Goal: Information Seeking & Learning: Learn about a topic

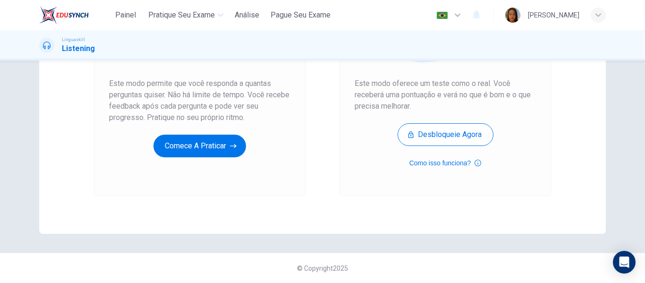
scroll to position [139, 0]
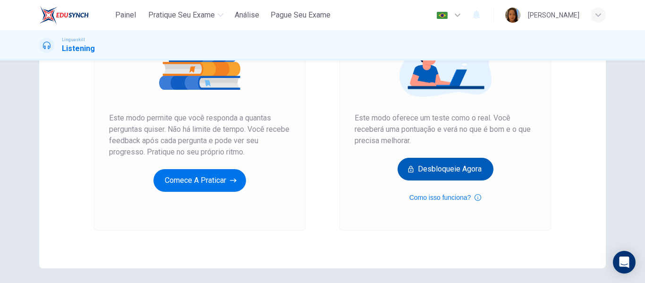
click at [450, 171] on button "Desbloqueie agora" at bounding box center [445, 169] width 96 height 23
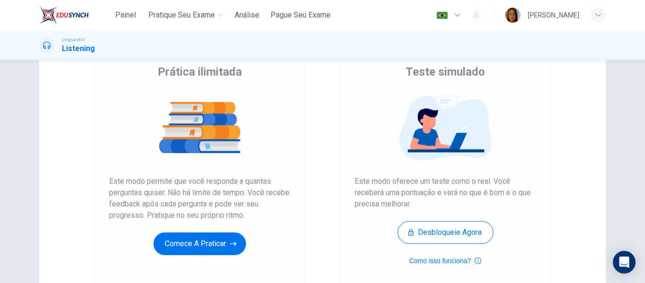
scroll to position [79, 0]
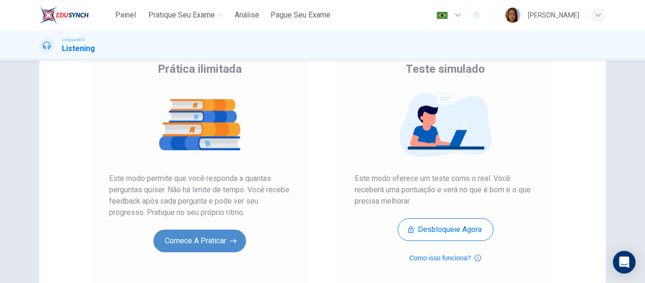
click at [192, 245] on button "Comece a praticar" at bounding box center [199, 240] width 92 height 23
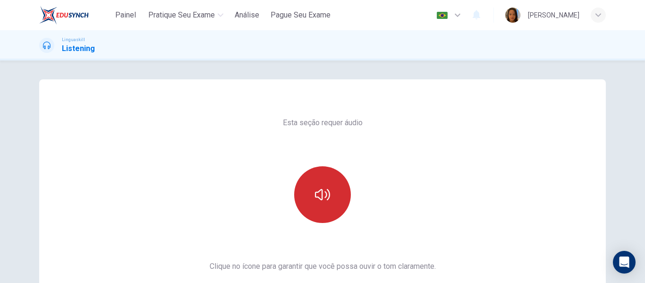
click at [322, 187] on icon "button" at bounding box center [322, 194] width 15 height 15
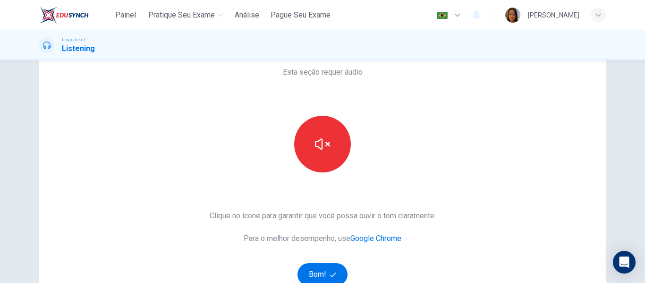
scroll to position [51, 0]
click at [421, 125] on div "Esta seção requer áudio Clique no ícone para garantir que você possa ouvir o [P…" at bounding box center [322, 192] width 241 height 328
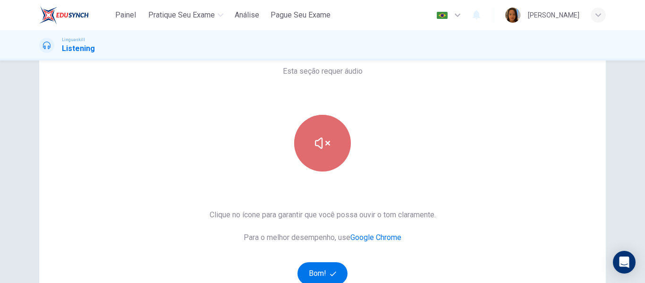
click at [301, 136] on button "button" at bounding box center [322, 143] width 57 height 57
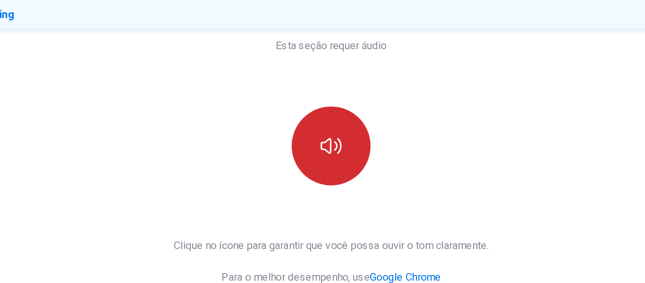
click at [301, 136] on button "button" at bounding box center [322, 143] width 57 height 57
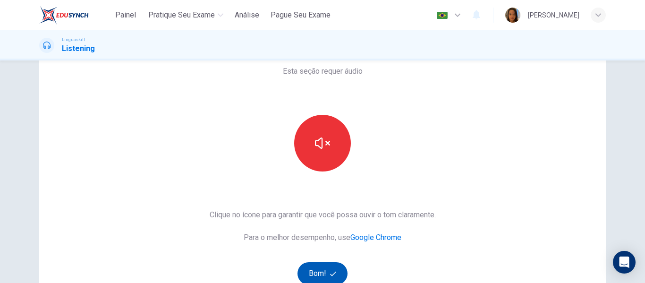
click at [321, 272] on button "Bom!" at bounding box center [322, 273] width 50 height 23
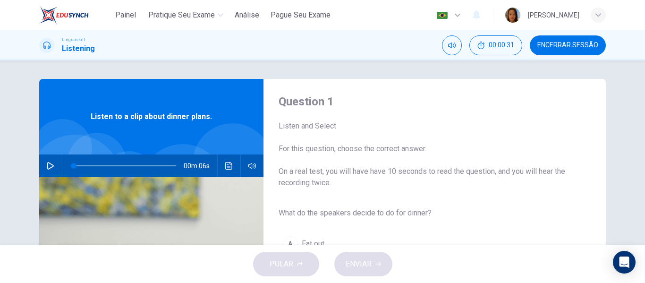
scroll to position [0, 0]
click at [46, 162] on button "button" at bounding box center [50, 166] width 15 height 23
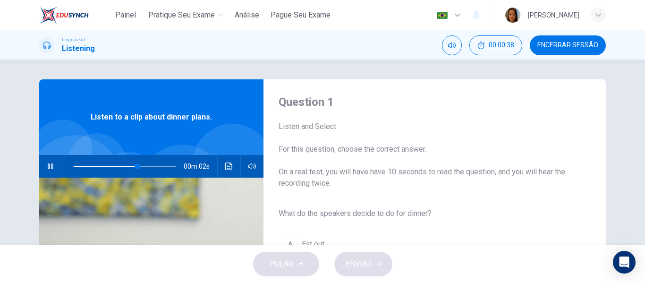
scroll to position [47, 0]
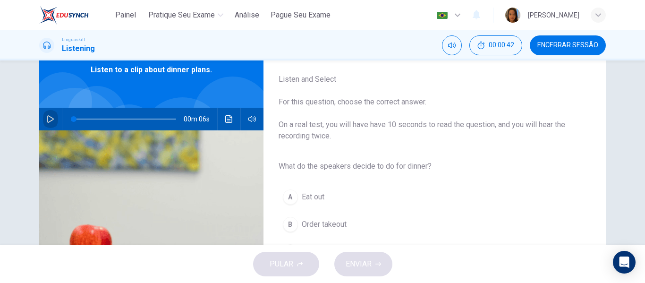
click at [48, 117] on icon "button" at bounding box center [50, 119] width 7 height 8
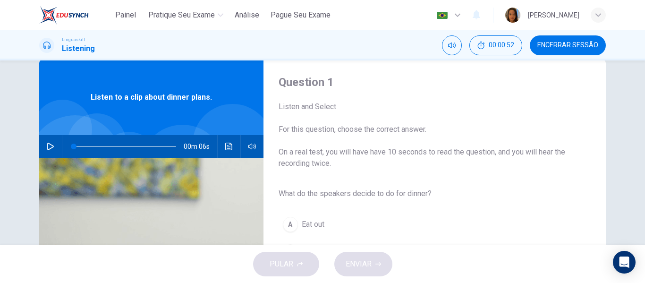
scroll to position [0, 0]
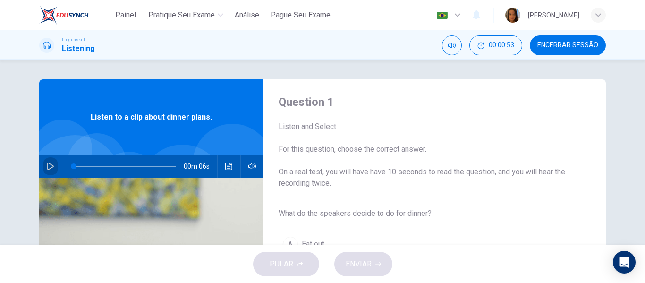
click at [47, 166] on icon "button" at bounding box center [50, 166] width 7 height 8
click at [47, 165] on icon "button" at bounding box center [51, 166] width 8 height 8
type input "0"
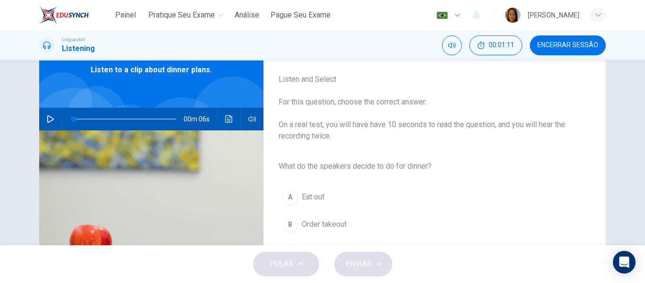
scroll to position [94, 0]
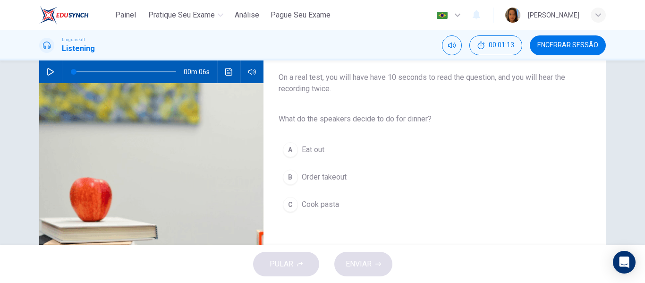
click at [314, 205] on span "Cook pasta" at bounding box center [320, 204] width 37 height 11
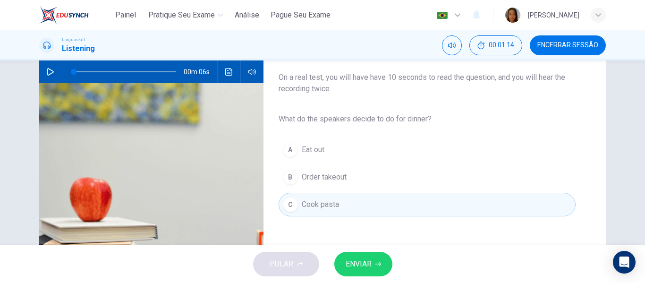
click at [365, 260] on span "ENVIAR" at bounding box center [358, 263] width 26 height 13
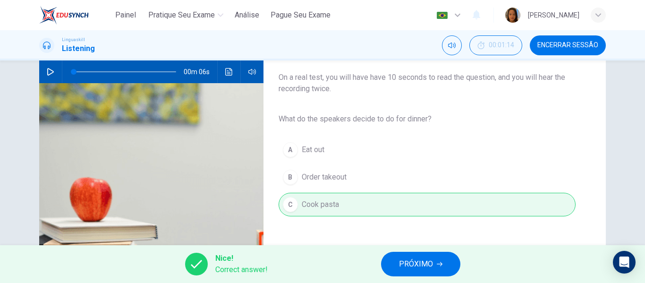
click at [421, 261] on span "PRÓXIMO" at bounding box center [416, 263] width 34 height 13
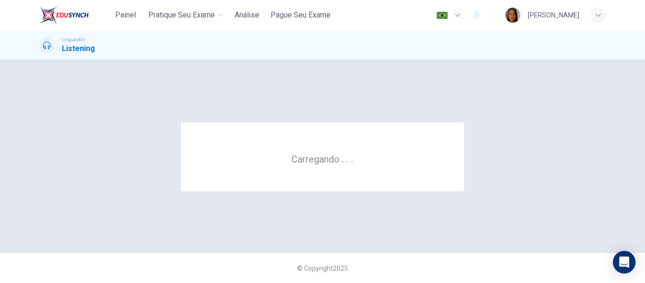
scroll to position [0, 0]
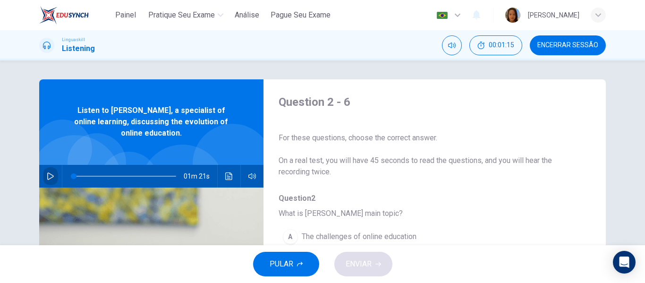
click at [50, 176] on icon "button" at bounding box center [50, 176] width 7 height 8
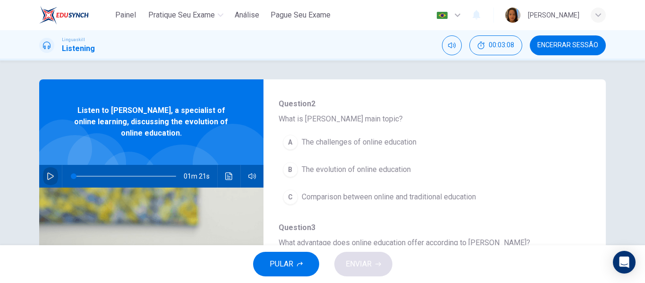
click at [47, 176] on icon "button" at bounding box center [51, 176] width 8 height 8
click at [147, 136] on span "Listen to [PERSON_NAME], a specialist of online learning, discussing the evolut…" at bounding box center [151, 122] width 163 height 34
click at [48, 177] on icon "button" at bounding box center [51, 176] width 8 height 8
drag, startPoint x: 79, startPoint y: 177, endPoint x: 59, endPoint y: 175, distance: 21.0
click at [71, 175] on span at bounding box center [74, 176] width 6 height 6
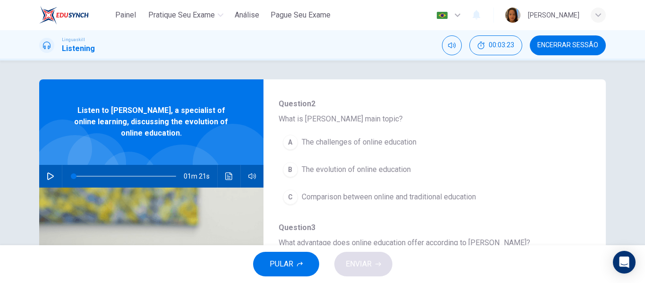
click at [48, 176] on icon "button" at bounding box center [51, 176] width 8 height 8
click at [47, 171] on button "button" at bounding box center [50, 176] width 15 height 23
click at [73, 173] on span at bounding box center [75, 176] width 6 height 6
click at [47, 176] on icon "button" at bounding box center [51, 176] width 8 height 8
click at [49, 176] on icon "button" at bounding box center [50, 176] width 5 height 6
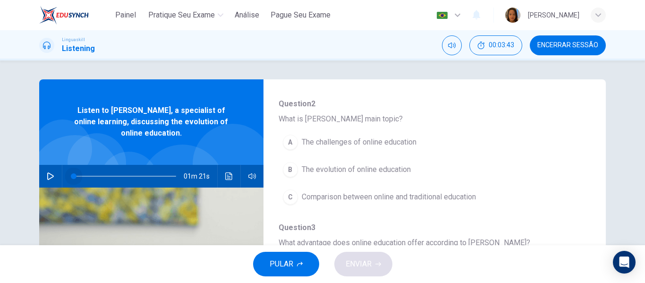
drag, startPoint x: 77, startPoint y: 177, endPoint x: 67, endPoint y: 176, distance: 9.4
click at [71, 176] on span at bounding box center [74, 176] width 6 height 6
click at [48, 177] on icon "button" at bounding box center [51, 176] width 8 height 8
click at [48, 177] on icon "button" at bounding box center [50, 176] width 5 height 6
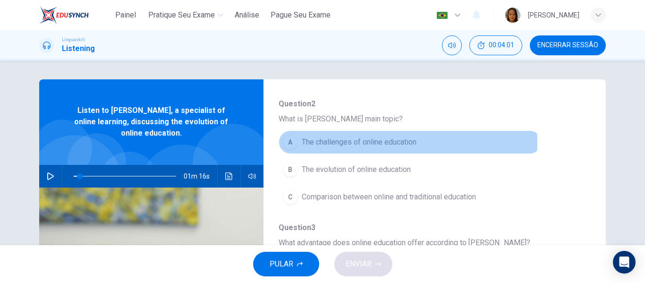
click at [323, 142] on span "The challenges of online education" at bounding box center [359, 141] width 115 height 11
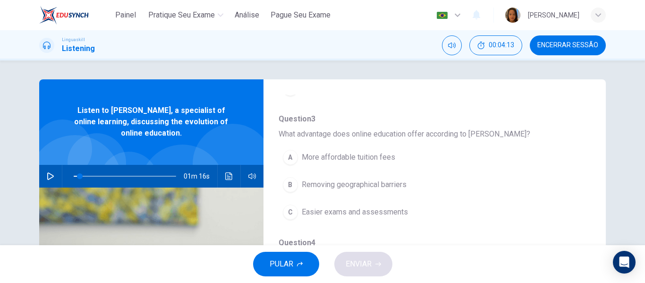
scroll to position [189, 0]
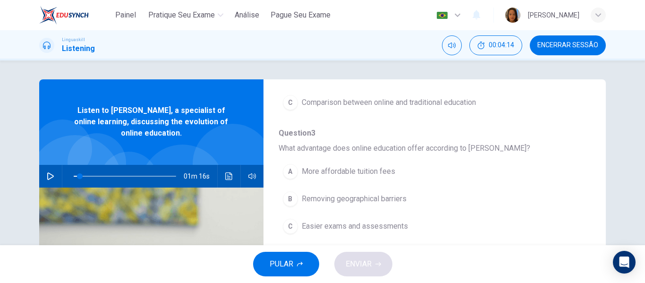
click at [47, 178] on icon "button" at bounding box center [51, 176] width 8 height 8
click at [48, 176] on icon "button" at bounding box center [51, 176] width 8 height 8
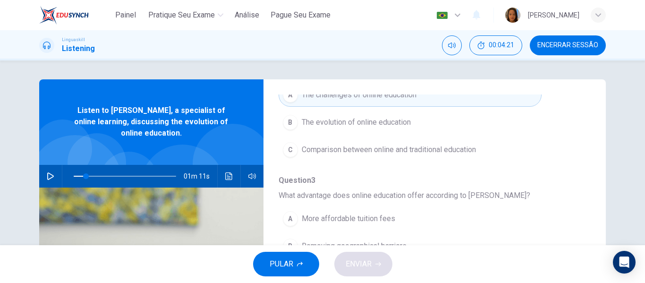
scroll to position [94, 0]
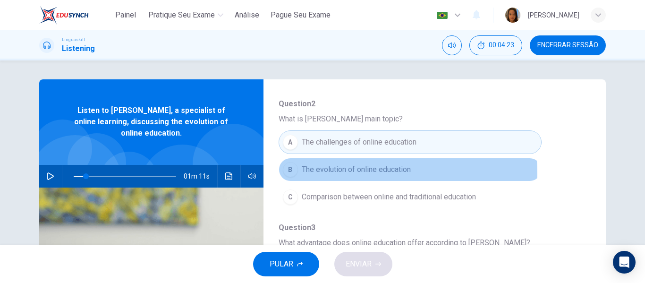
click at [330, 173] on span "The evolution of online education" at bounding box center [356, 169] width 109 height 11
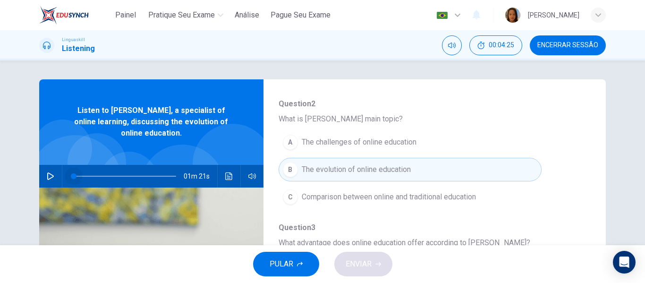
drag, startPoint x: 82, startPoint y: 176, endPoint x: 66, endPoint y: 173, distance: 16.3
click at [71, 173] on span at bounding box center [74, 176] width 6 height 6
click at [47, 174] on icon "button" at bounding box center [51, 176] width 8 height 8
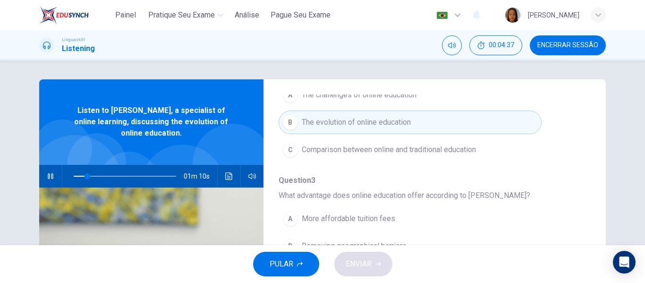
scroll to position [189, 0]
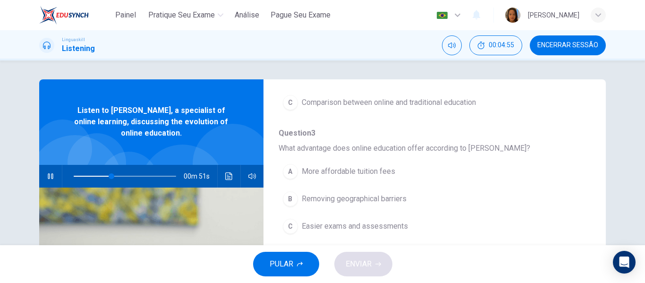
click at [350, 196] on span "Removing geographical barriers" at bounding box center [354, 198] width 105 height 11
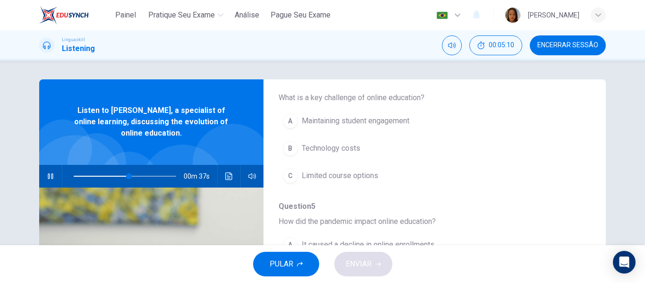
scroll to position [313, 0]
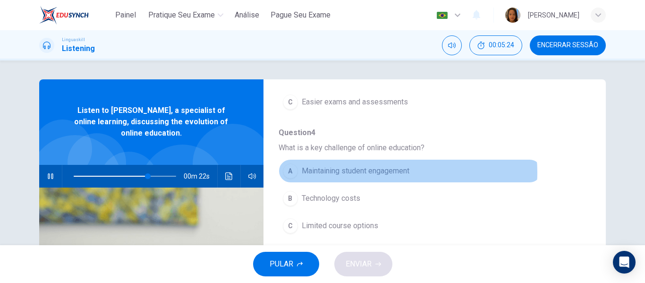
click at [387, 172] on span "Maintaining student engagement" at bounding box center [356, 170] width 108 height 11
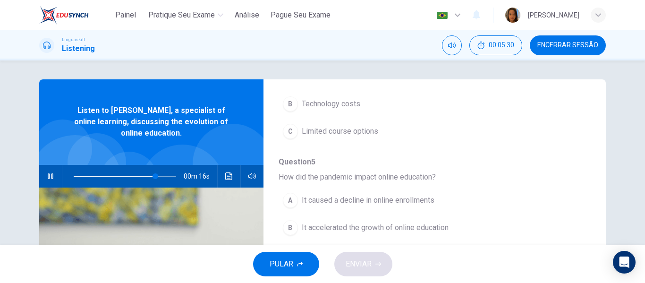
scroll to position [47, 0]
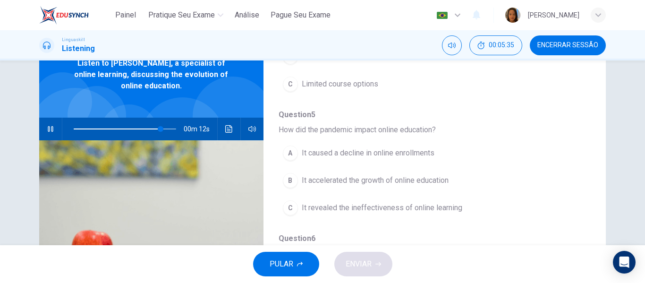
click at [411, 182] on span "It accelerated the growth of online education" at bounding box center [375, 180] width 147 height 11
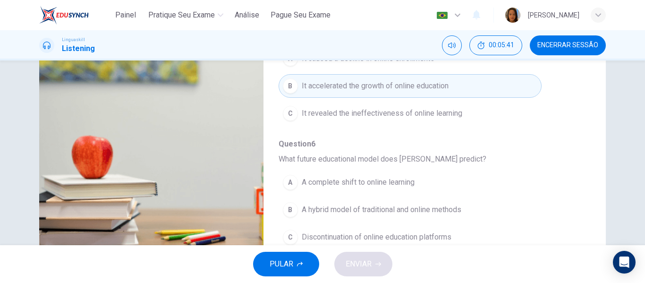
scroll to position [181, 0]
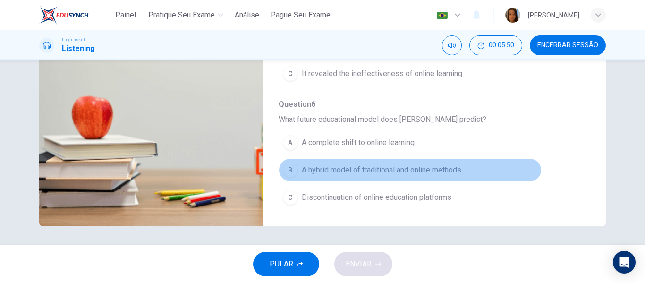
click at [432, 169] on span "A hybrid model of traditional and online methods" at bounding box center [381, 169] width 159 height 11
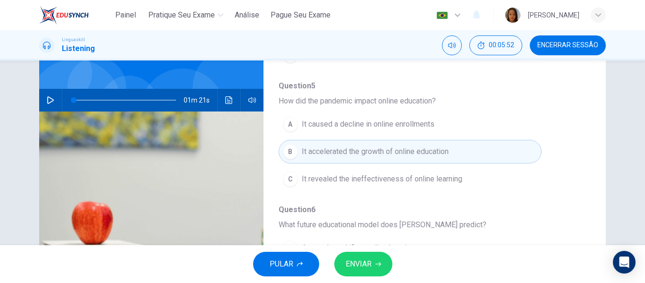
scroll to position [40, 0]
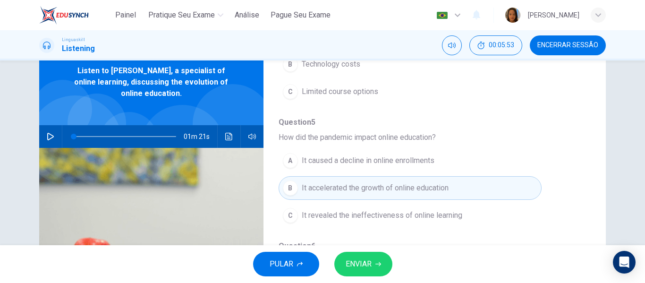
click at [47, 139] on icon "button" at bounding box center [50, 137] width 7 height 8
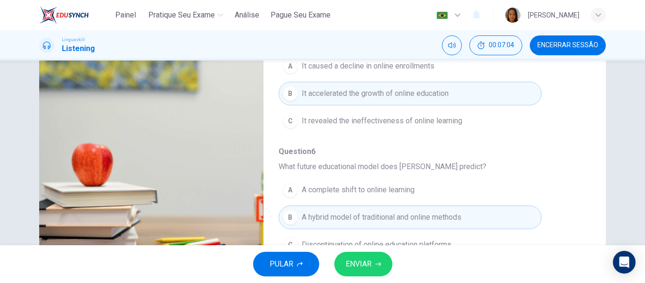
scroll to position [181, 0]
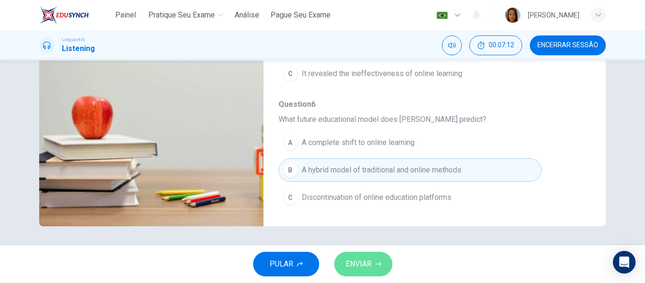
click at [365, 270] on span "ENVIAR" at bounding box center [358, 263] width 26 height 13
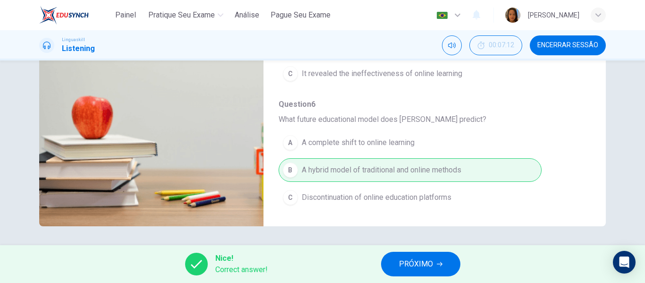
type input "0"
click at [410, 266] on span "PRÓXIMO" at bounding box center [416, 263] width 34 height 13
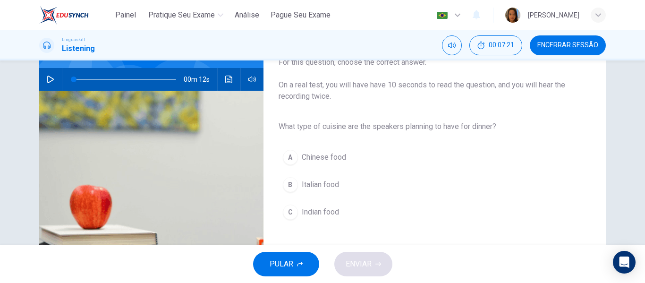
scroll to position [40, 0]
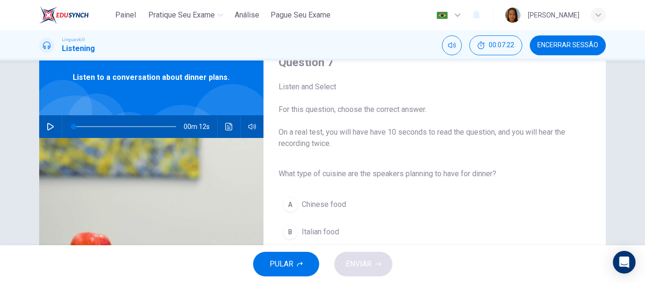
click at [49, 125] on icon "button" at bounding box center [50, 127] width 7 height 8
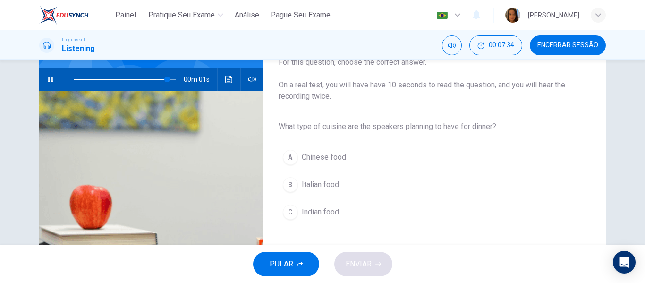
type input "0"
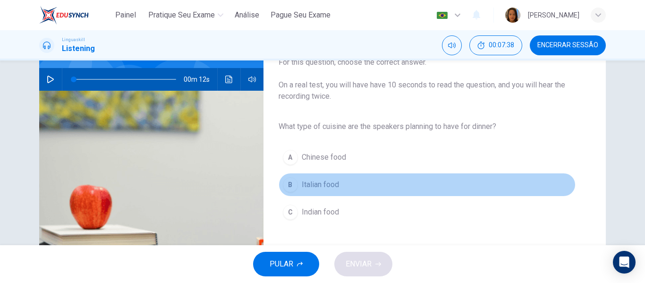
click at [331, 184] on span "Italian food" at bounding box center [320, 184] width 37 height 11
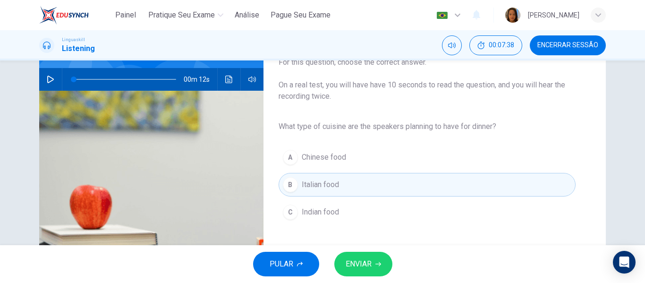
click at [358, 264] on span "ENVIAR" at bounding box center [358, 263] width 26 height 13
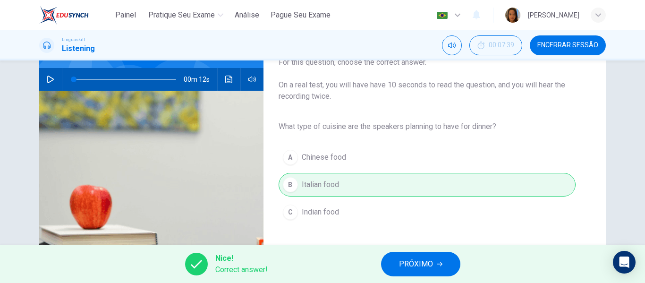
scroll to position [134, 0]
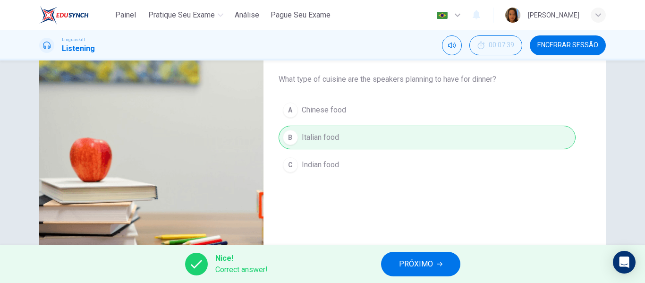
click at [428, 260] on span "PRÓXIMO" at bounding box center [416, 263] width 34 height 13
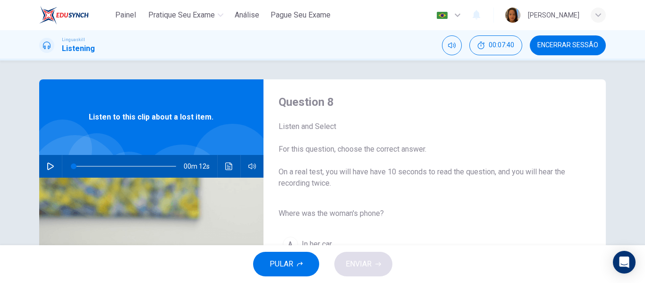
scroll to position [47, 0]
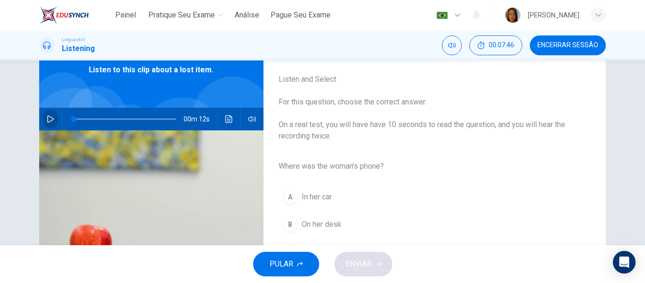
click at [50, 119] on icon "button" at bounding box center [50, 119] width 7 height 8
type input "0"
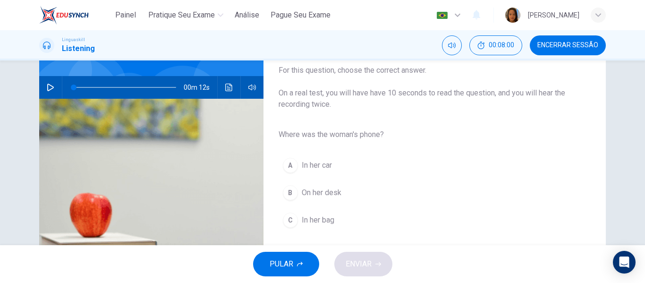
scroll to position [94, 0]
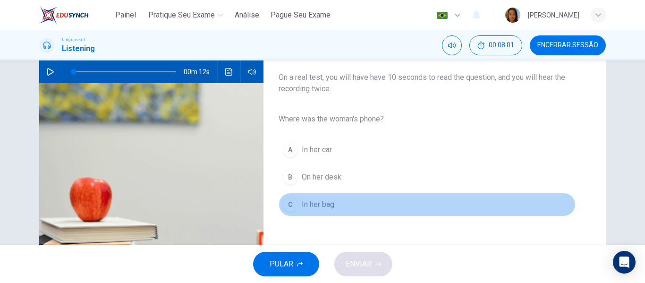
click at [325, 204] on span "In her bag" at bounding box center [318, 204] width 33 height 11
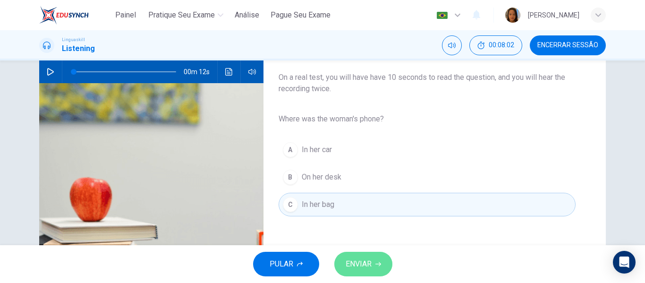
click at [362, 263] on span "ENVIAR" at bounding box center [358, 263] width 26 height 13
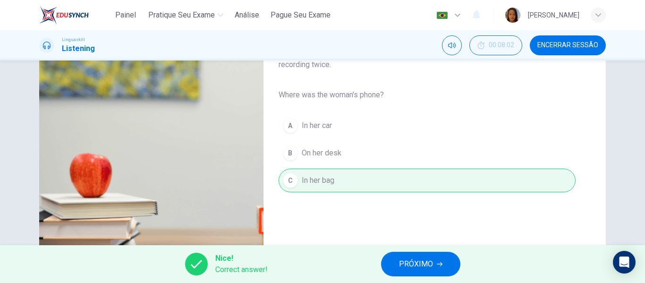
scroll to position [142, 0]
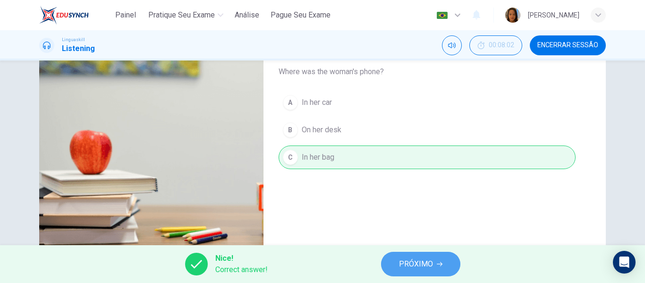
click at [415, 260] on span "PRÓXIMO" at bounding box center [416, 263] width 34 height 13
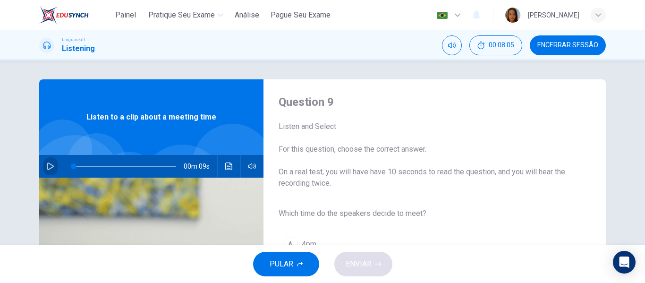
click at [47, 168] on icon "button" at bounding box center [51, 166] width 8 height 8
click at [50, 166] on icon "button" at bounding box center [50, 166] width 7 height 8
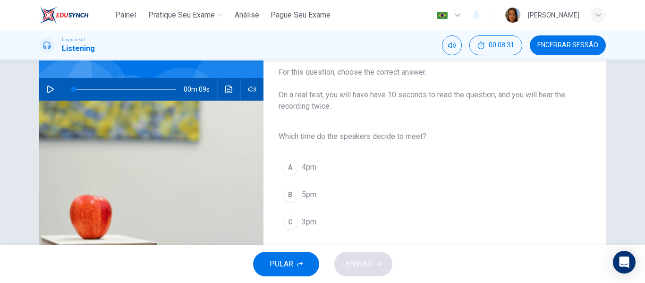
scroll to position [94, 0]
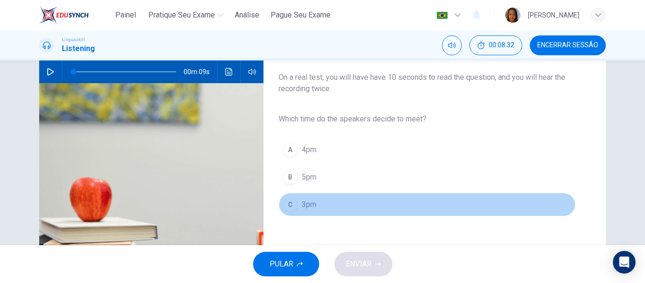
click at [302, 206] on span "3pm" at bounding box center [309, 204] width 15 height 11
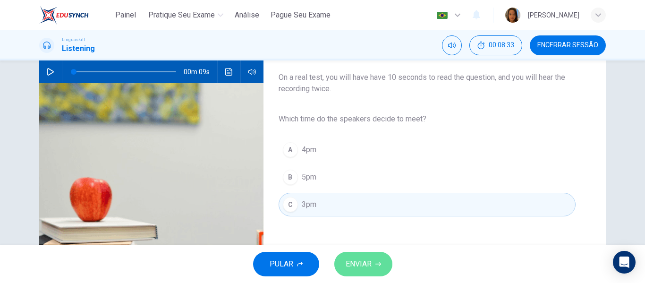
click at [364, 263] on span "ENVIAR" at bounding box center [358, 263] width 26 height 13
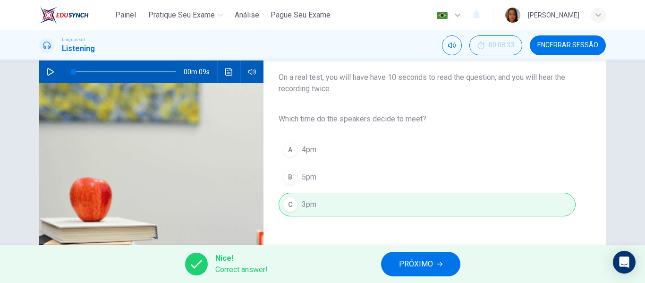
scroll to position [142, 0]
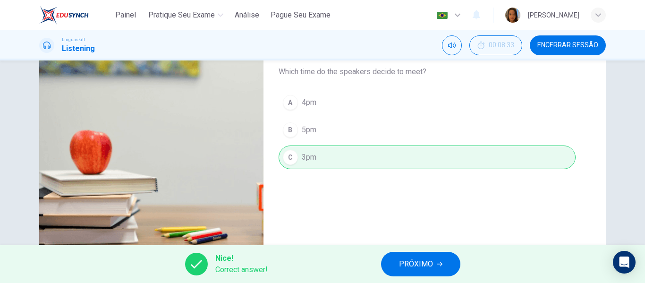
click at [423, 260] on span "PRÓXIMO" at bounding box center [416, 263] width 34 height 13
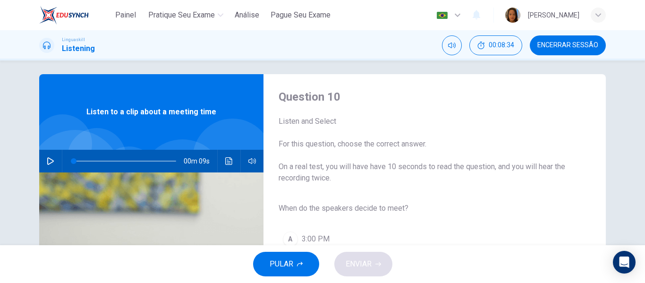
scroll to position [0, 0]
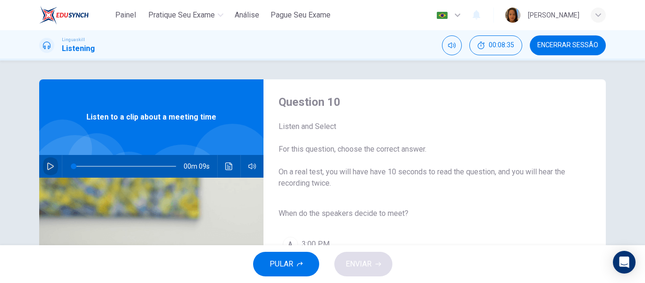
click at [47, 166] on icon "button" at bounding box center [51, 166] width 8 height 8
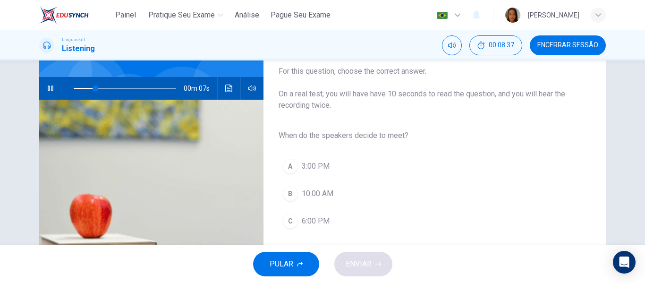
scroll to position [94, 0]
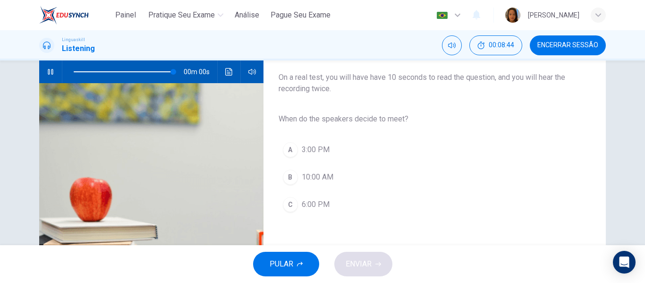
type input "0"
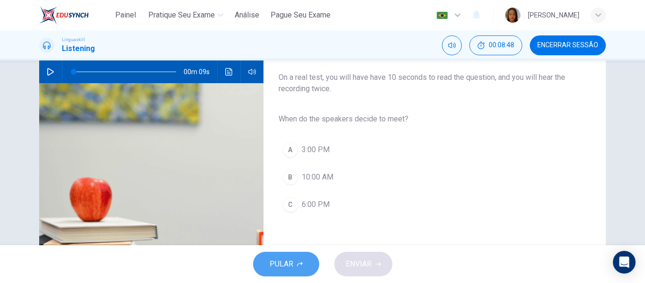
click at [278, 262] on span "PULAR" at bounding box center [281, 263] width 24 height 13
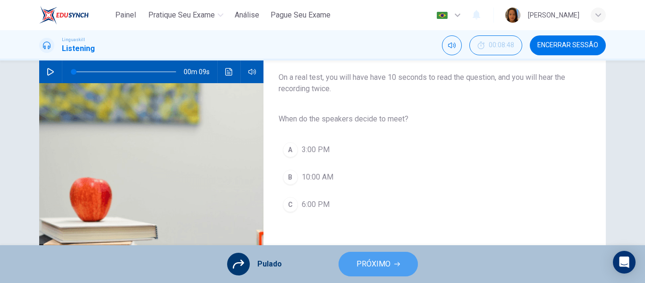
click at [379, 262] on span "PRÓXIMO" at bounding box center [373, 263] width 34 height 13
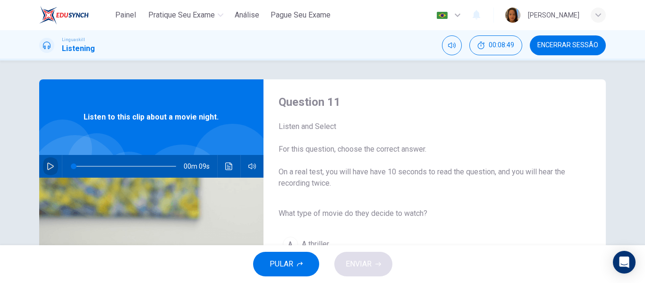
click at [48, 166] on icon "button" at bounding box center [51, 166] width 8 height 8
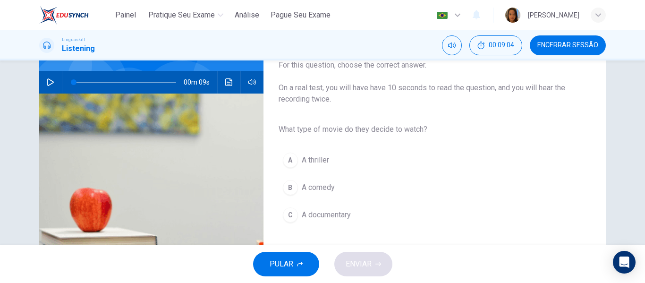
scroll to position [94, 0]
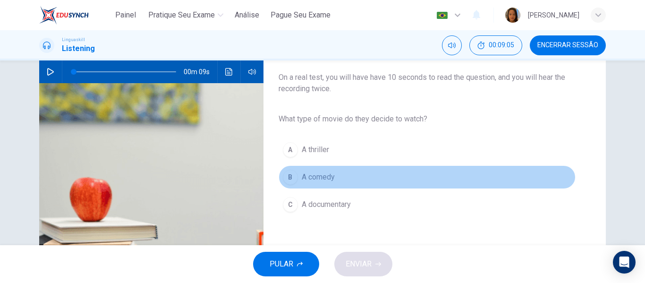
click at [314, 178] on span "A comedy" at bounding box center [318, 176] width 33 height 11
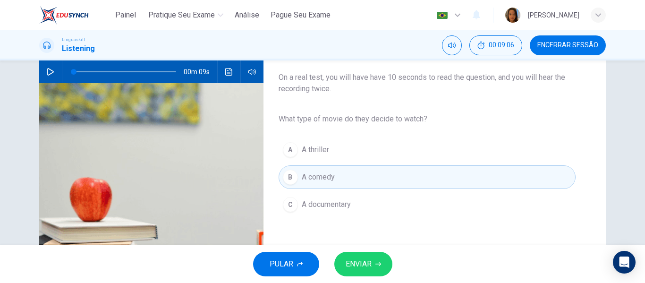
click at [49, 70] on icon "button" at bounding box center [50, 72] width 7 height 8
click at [367, 268] on span "ENVIAR" at bounding box center [358, 263] width 26 height 13
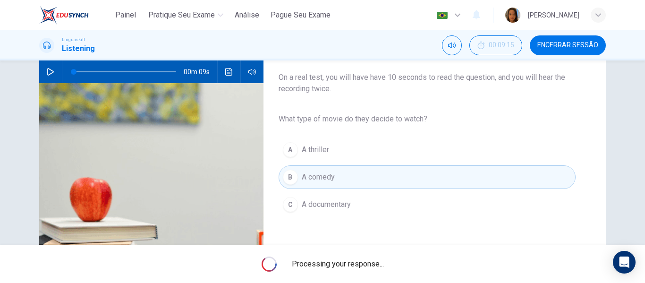
type input "0"
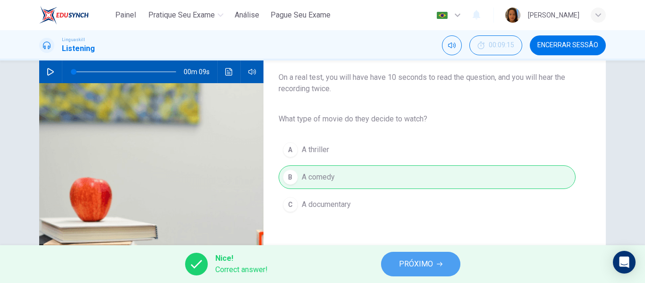
click at [425, 267] on span "PRÓXIMO" at bounding box center [416, 263] width 34 height 13
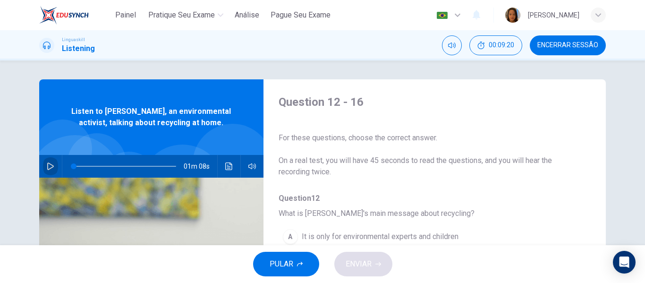
click at [48, 165] on icon "button" at bounding box center [51, 166] width 8 height 8
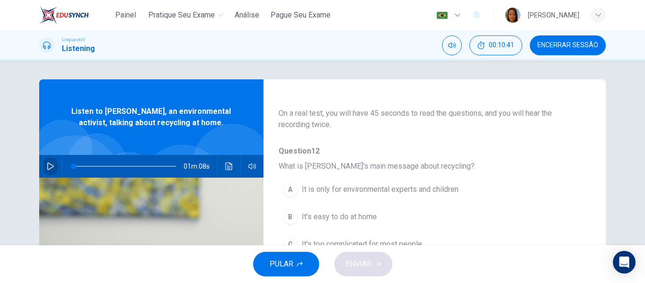
click at [48, 165] on icon "button" at bounding box center [51, 166] width 8 height 8
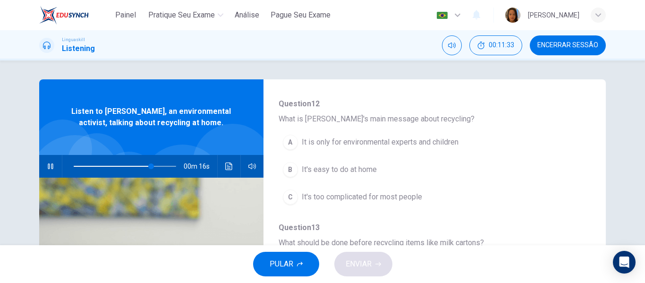
click at [325, 161] on button "B It's easy to do at home" at bounding box center [409, 170] width 263 height 24
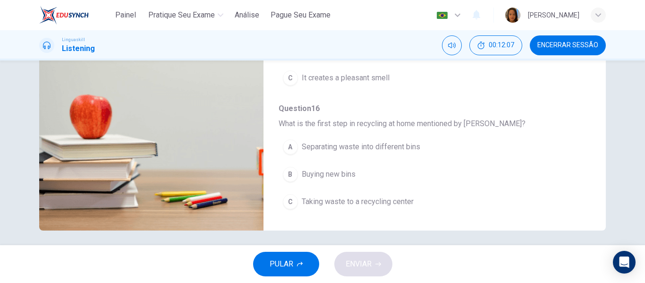
scroll to position [181, 0]
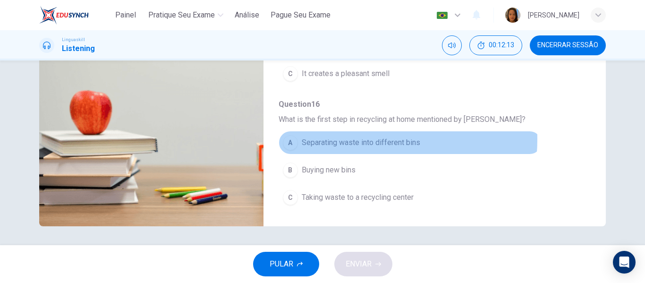
click at [328, 139] on span "Separating waste into different bins" at bounding box center [361, 142] width 118 height 11
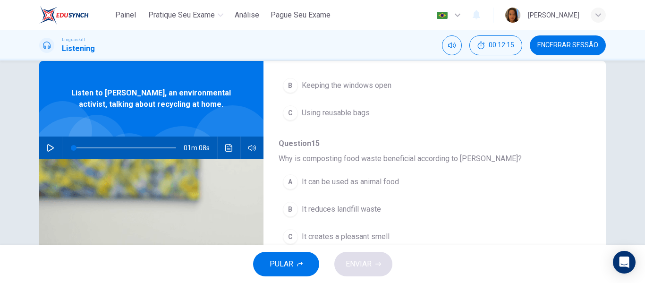
scroll to position [0, 0]
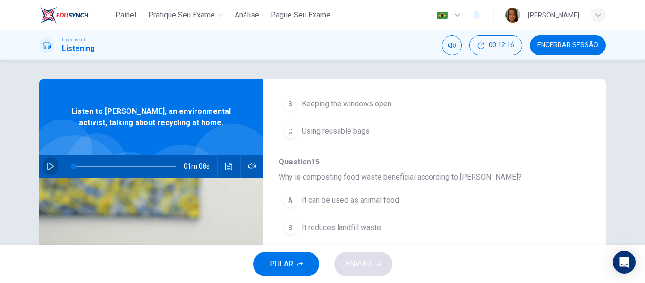
click at [47, 167] on icon "button" at bounding box center [50, 166] width 7 height 8
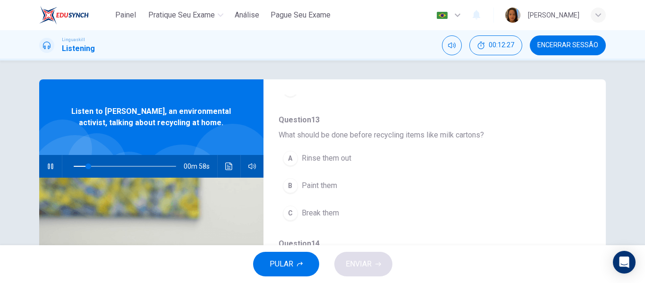
scroll to position [218, 0]
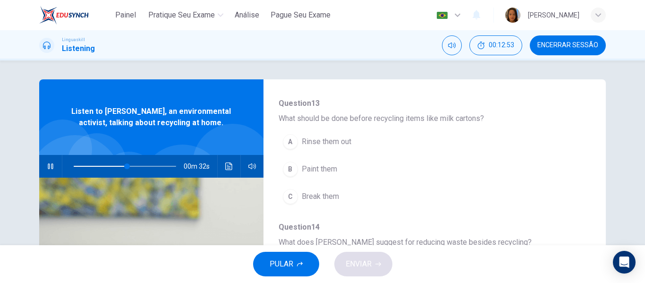
click at [335, 138] on span "Rinse them out" at bounding box center [327, 141] width 50 height 11
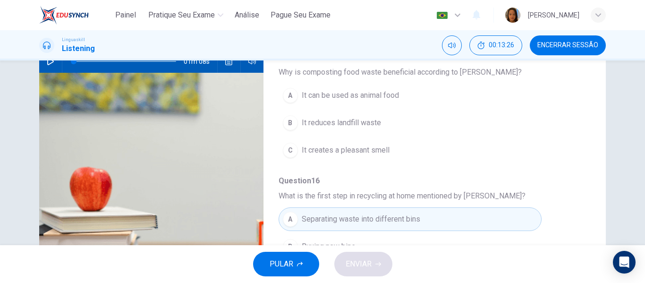
scroll to position [181, 0]
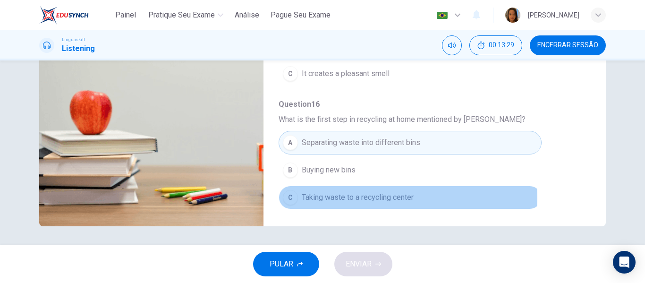
click at [394, 197] on span "Taking waste to a recycling center" at bounding box center [358, 197] width 112 height 11
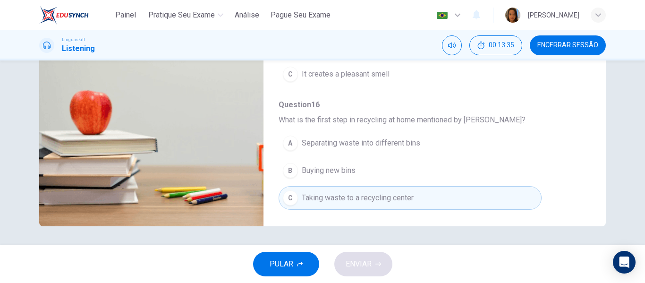
scroll to position [407, 0]
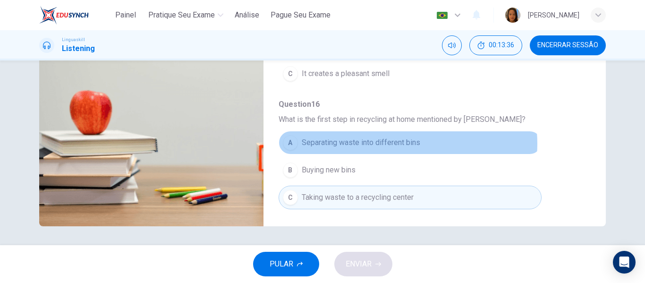
click at [398, 143] on span "Separating waste into different bins" at bounding box center [361, 142] width 118 height 11
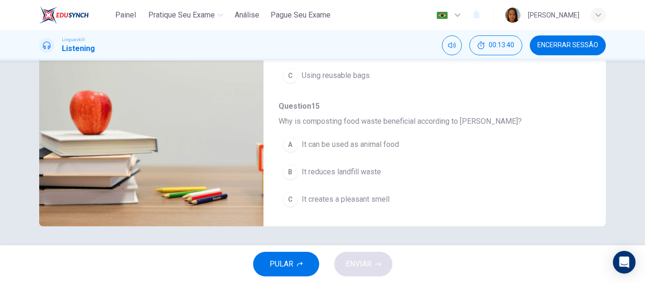
scroll to position [266, 0]
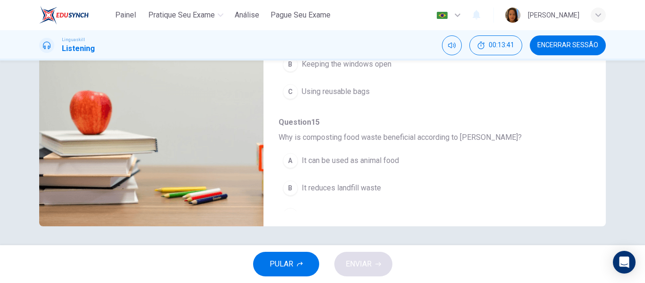
click at [370, 190] on span "It reduces landfill waste" at bounding box center [341, 187] width 79 height 11
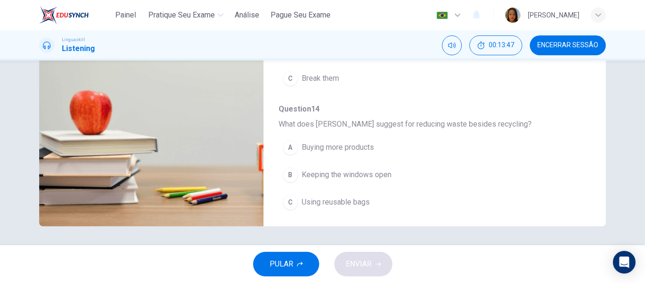
scroll to position [171, 0]
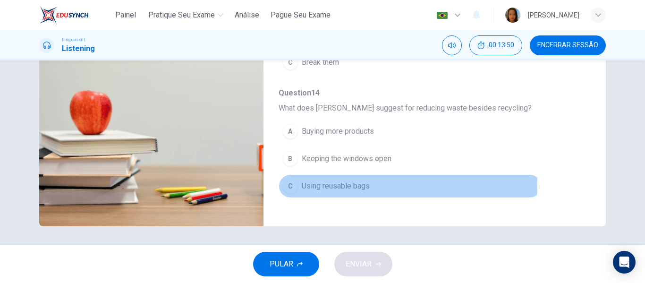
click at [342, 184] on span "Using reusable bags" at bounding box center [336, 185] width 68 height 11
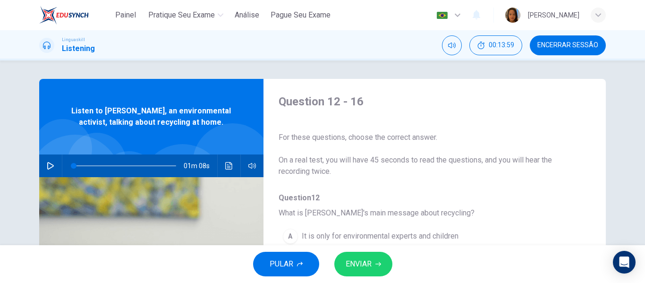
scroll to position [0, 0]
click at [44, 165] on button "button" at bounding box center [50, 166] width 15 height 23
drag, startPoint x: 81, startPoint y: 165, endPoint x: 66, endPoint y: 165, distance: 15.6
click at [71, 165] on span at bounding box center [74, 166] width 6 height 6
click at [48, 165] on icon "button" at bounding box center [50, 166] width 5 height 6
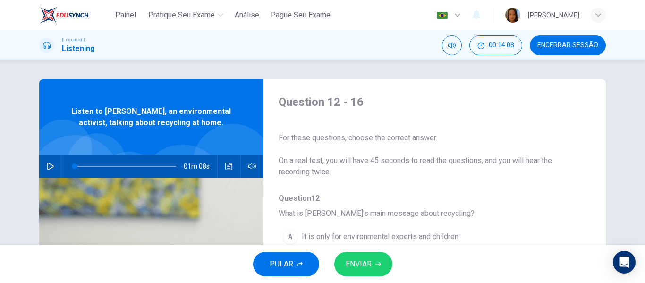
click at [434, 186] on div "Question 12 - 16 For these questions, choose the correct answer. On a real test…" at bounding box center [426, 243] width 327 height 298
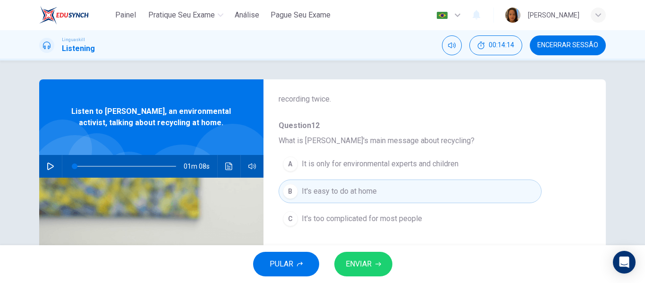
scroll to position [94, 0]
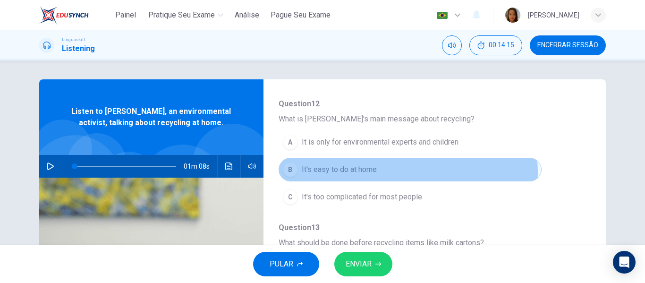
click at [404, 172] on button "B It's easy to do at home" at bounding box center [409, 170] width 263 height 24
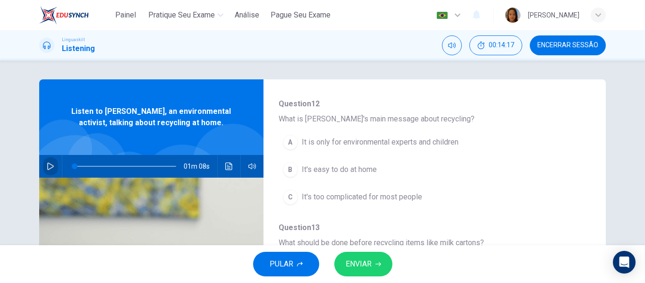
click at [50, 165] on icon "button" at bounding box center [50, 166] width 7 height 8
click at [359, 164] on span "It's easy to do at home" at bounding box center [339, 169] width 75 height 11
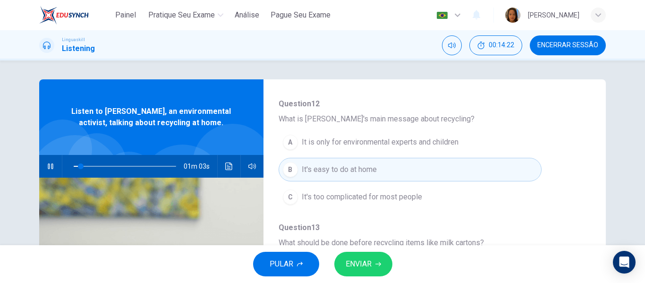
click at [364, 264] on span "ENVIAR" at bounding box center [358, 263] width 26 height 13
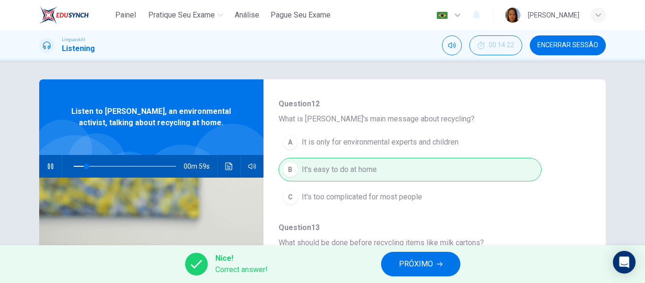
type input "14"
click at [424, 263] on span "PRÓXIMO" at bounding box center [416, 263] width 34 height 13
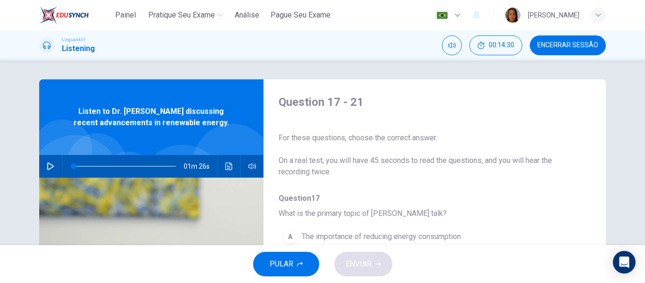
click at [50, 167] on icon "button" at bounding box center [50, 166] width 7 height 8
click at [50, 167] on icon "button" at bounding box center [51, 166] width 8 height 8
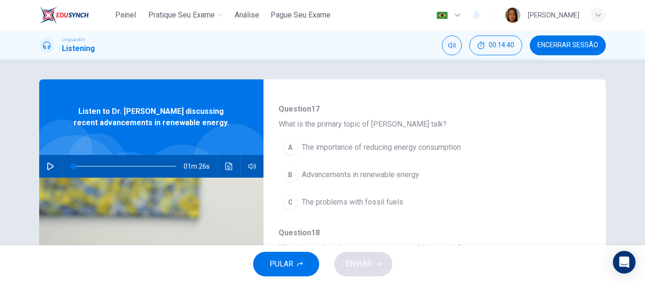
scroll to position [88, 0]
click at [48, 165] on icon "button" at bounding box center [51, 166] width 8 height 8
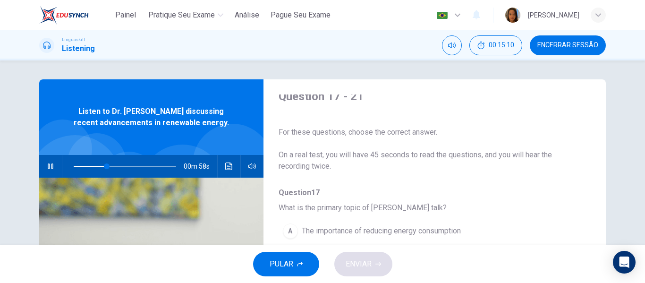
scroll to position [0, 0]
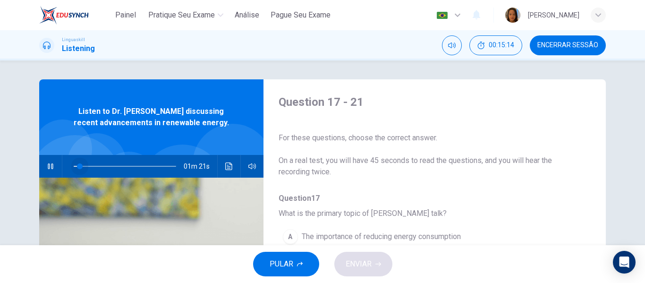
drag, startPoint x: 104, startPoint y: 163, endPoint x: 68, endPoint y: 162, distance: 35.9
click at [77, 163] on span at bounding box center [80, 166] width 6 height 6
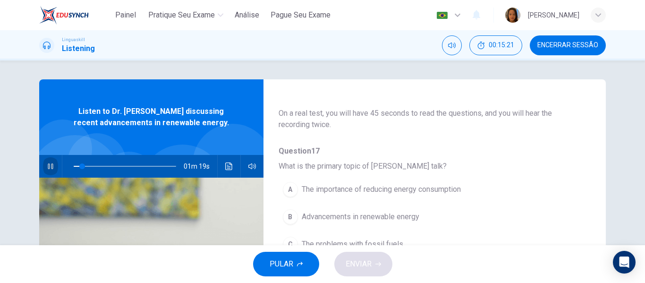
click at [50, 167] on icon "button" at bounding box center [51, 166] width 8 height 8
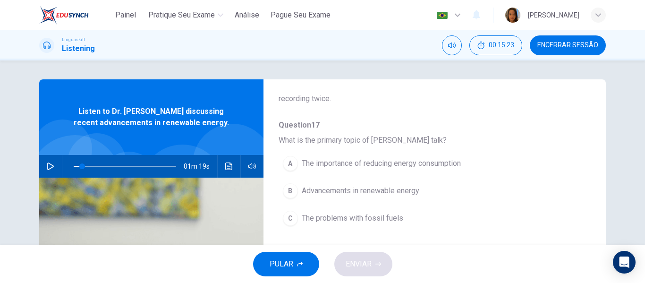
scroll to position [94, 0]
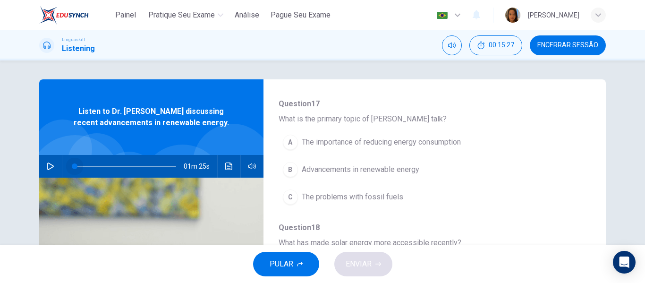
drag, startPoint x: 78, startPoint y: 168, endPoint x: 71, endPoint y: 167, distance: 7.1
click at [72, 167] on span at bounding box center [75, 166] width 6 height 6
click at [374, 166] on span "Advancements in renewable energy" at bounding box center [360, 169] width 117 height 11
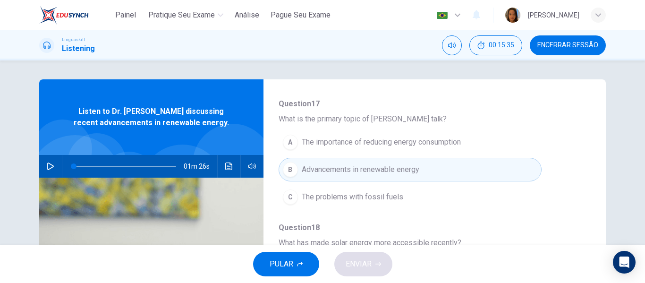
click at [50, 163] on icon "button" at bounding box center [51, 166] width 8 height 8
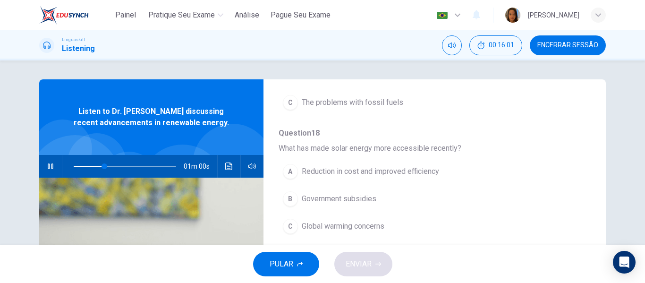
scroll to position [236, 0]
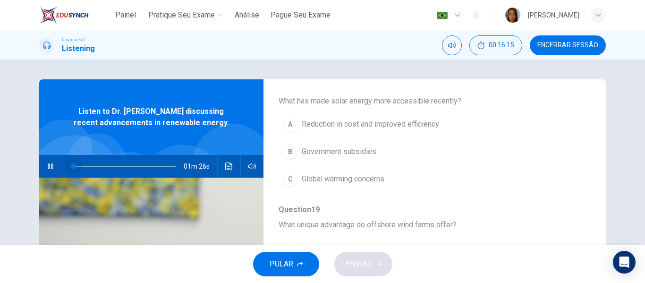
drag, startPoint x: 117, startPoint y: 165, endPoint x: 69, endPoint y: 164, distance: 48.6
click at [71, 164] on span at bounding box center [74, 166] width 6 height 6
click at [86, 165] on span at bounding box center [89, 166] width 6 height 6
click at [83, 166] on span at bounding box center [85, 166] width 6 height 6
click at [47, 166] on icon "button" at bounding box center [51, 166] width 8 height 8
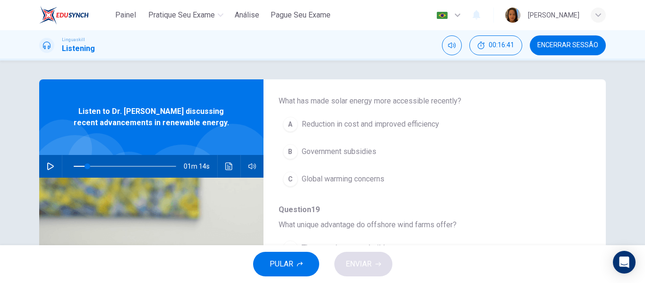
click at [51, 166] on icon "button" at bounding box center [50, 166] width 7 height 8
click at [80, 167] on span at bounding box center [83, 166] width 6 height 6
click at [161, 134] on div "Listen to Dr. [PERSON_NAME] discussing recent advancements in renewable energy." at bounding box center [151, 116] width 224 height 75
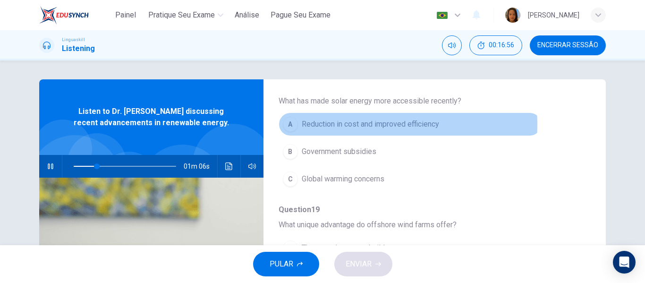
click at [350, 125] on span "Reduction in cost and improved efficiency" at bounding box center [370, 123] width 137 height 11
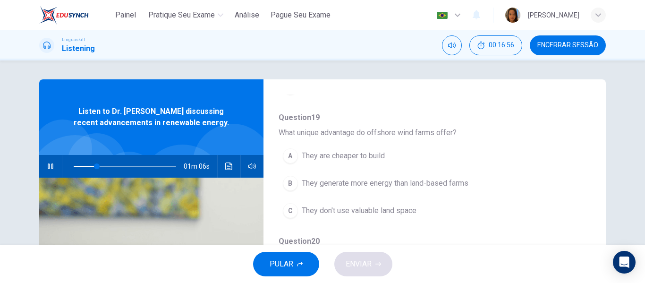
scroll to position [330, 0]
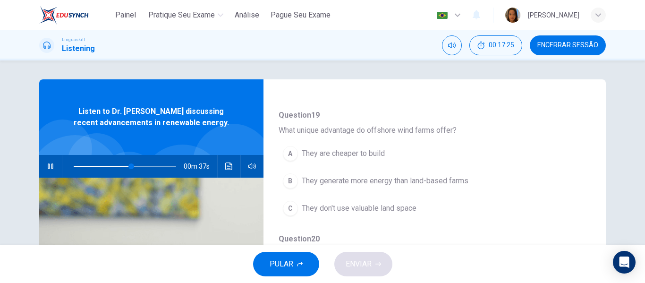
click at [106, 165] on span at bounding box center [125, 165] width 102 height 13
click at [96, 164] on span at bounding box center [125, 165] width 102 height 13
click at [86, 162] on span at bounding box center [125, 165] width 102 height 13
click at [93, 165] on span at bounding box center [125, 165] width 102 height 13
click at [94, 167] on span at bounding box center [97, 166] width 6 height 6
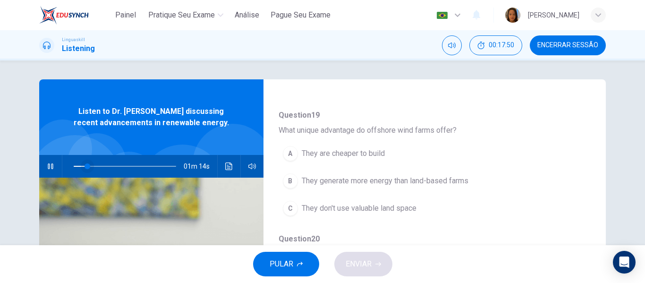
click at [84, 165] on span at bounding box center [87, 166] width 6 height 6
click at [117, 123] on span "Listen to Dr. [PERSON_NAME] discussing recent advancements in renewable energy." at bounding box center [151, 117] width 163 height 23
click at [49, 164] on icon "button" at bounding box center [51, 166] width 8 height 8
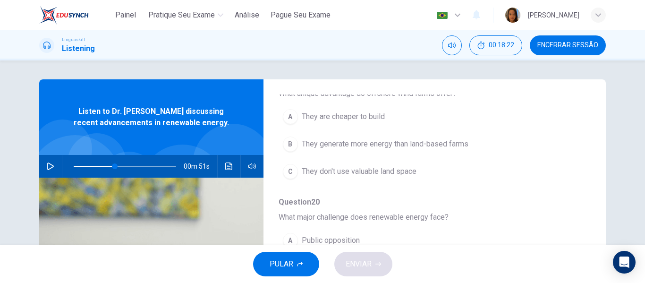
scroll to position [324, 0]
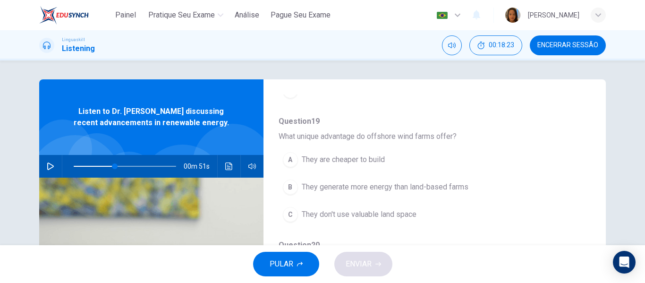
click at [101, 164] on span at bounding box center [125, 165] width 102 height 13
click at [49, 165] on icon "button" at bounding box center [50, 166] width 7 height 8
click at [388, 188] on span "They generate more energy than land-based farms" at bounding box center [385, 186] width 167 height 11
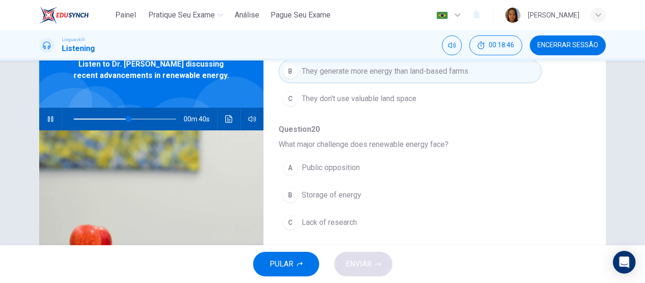
scroll to position [371, 0]
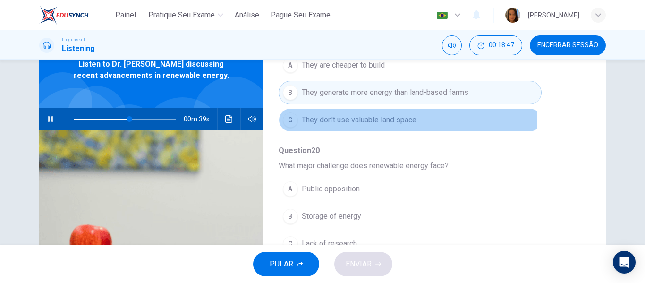
click at [370, 118] on span "They don't use valuable land space" at bounding box center [359, 119] width 115 height 11
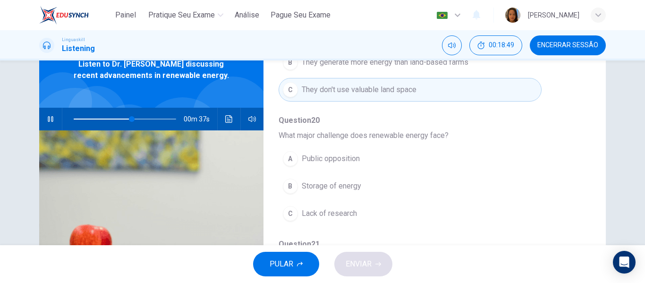
scroll to position [419, 0]
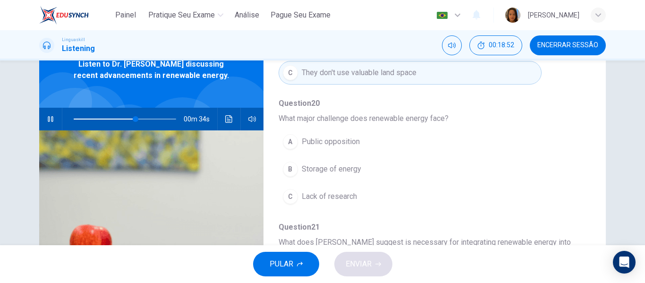
click at [118, 119] on span at bounding box center [125, 118] width 102 height 13
click at [123, 119] on span at bounding box center [125, 118] width 102 height 13
click at [121, 120] on span at bounding box center [125, 118] width 102 height 13
click at [335, 169] on span "Storage of energy" at bounding box center [331, 168] width 59 height 11
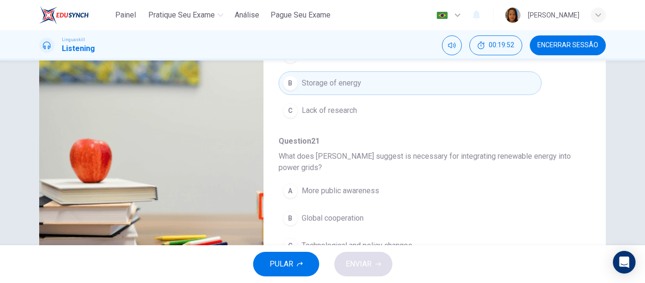
scroll to position [87, 0]
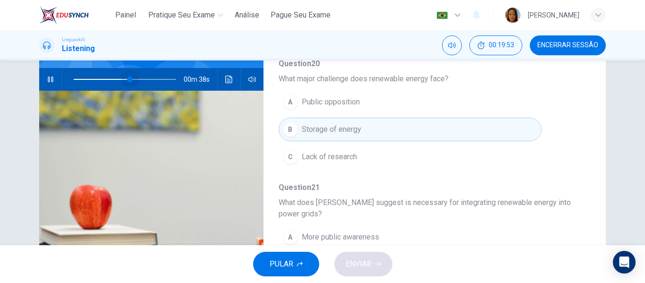
click at [128, 79] on span at bounding box center [125, 79] width 102 height 13
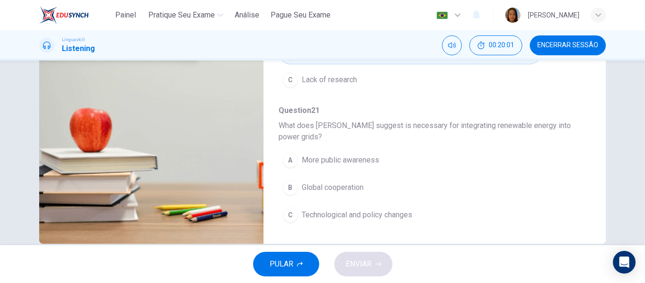
scroll to position [181, 0]
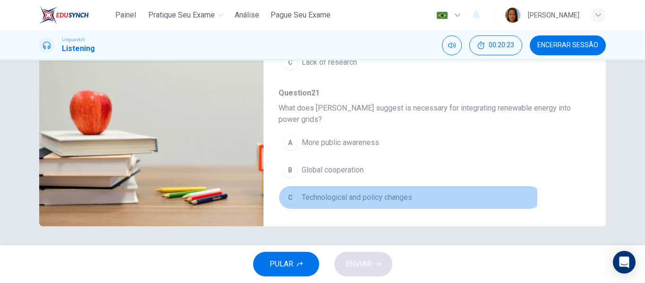
click at [366, 197] on span "Technological and policy changes" at bounding box center [357, 197] width 110 height 11
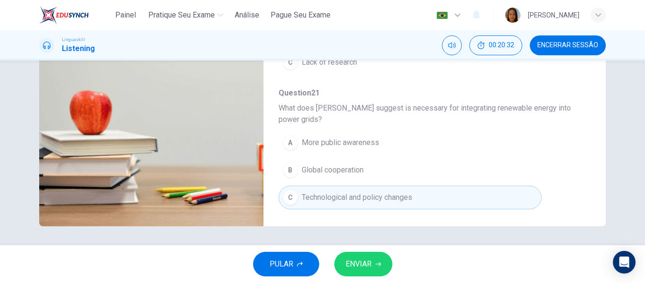
type input "0"
click at [366, 259] on span "ENVIAR" at bounding box center [358, 263] width 26 height 13
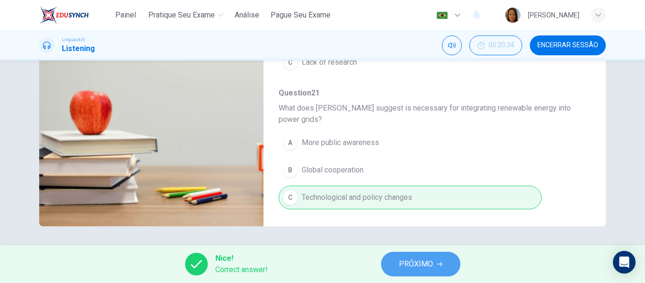
click at [428, 261] on span "PRÓXIMO" at bounding box center [416, 263] width 34 height 13
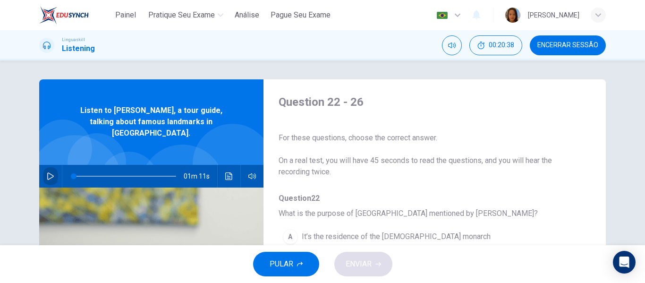
click at [45, 165] on button "button" at bounding box center [50, 176] width 15 height 23
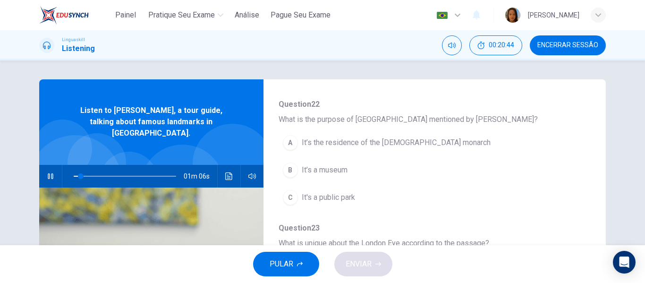
scroll to position [94, 0]
click at [373, 138] on span "It’s the residence of the [DEMOGRAPHIC_DATA] monarch" at bounding box center [396, 141] width 189 height 11
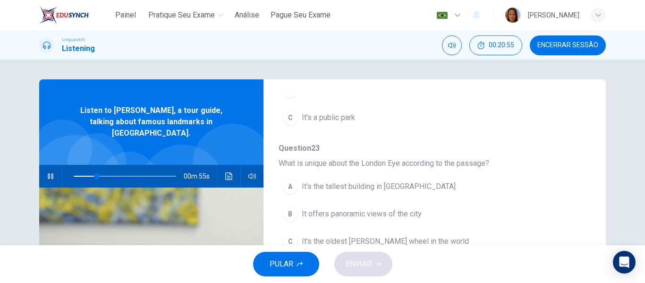
scroll to position [189, 0]
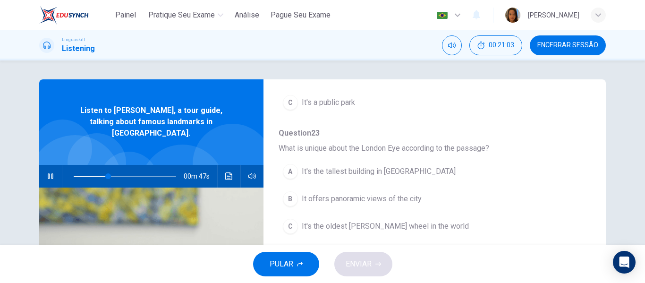
click at [373, 170] on span "It's the tallest building in [GEOGRAPHIC_DATA]" at bounding box center [379, 171] width 154 height 11
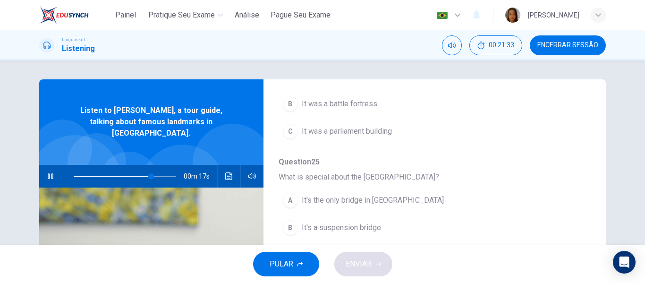
scroll to position [47, 0]
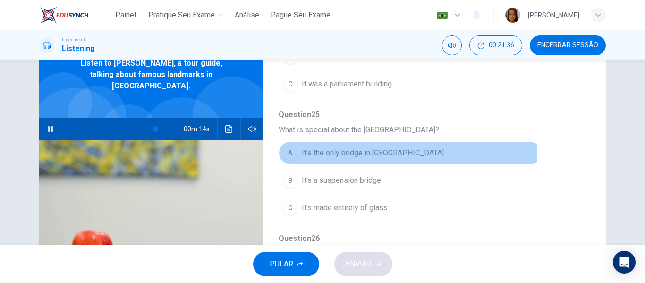
click at [360, 152] on span "It's the only bridge in [GEOGRAPHIC_DATA]" at bounding box center [373, 152] width 142 height 11
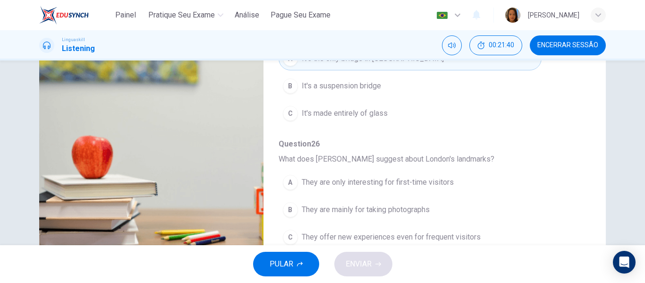
scroll to position [181, 0]
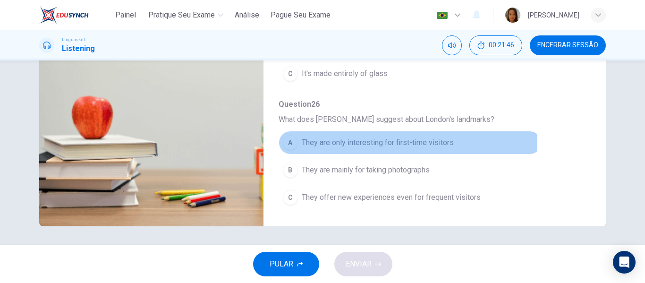
click at [385, 142] on span "They are only interesting for first-time visitors" at bounding box center [378, 142] width 152 height 11
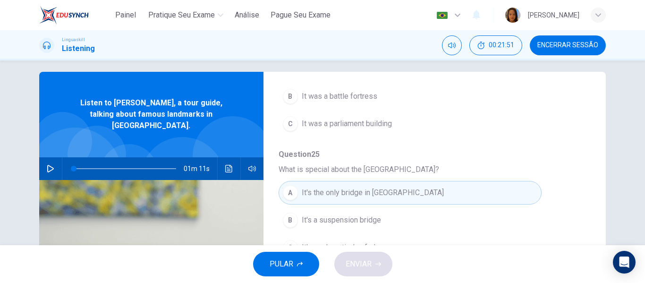
scroll to position [0, 0]
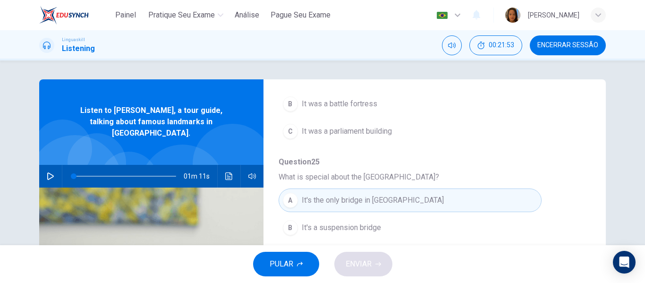
click at [47, 172] on icon "button" at bounding box center [51, 176] width 8 height 8
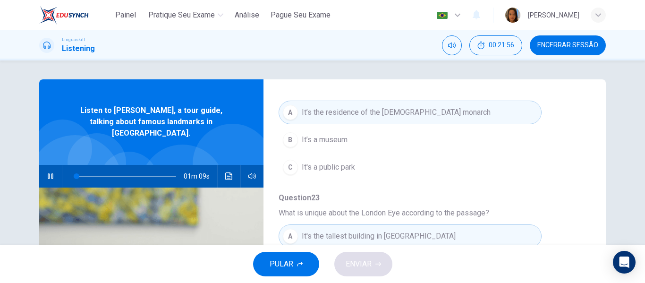
scroll to position [77, 0]
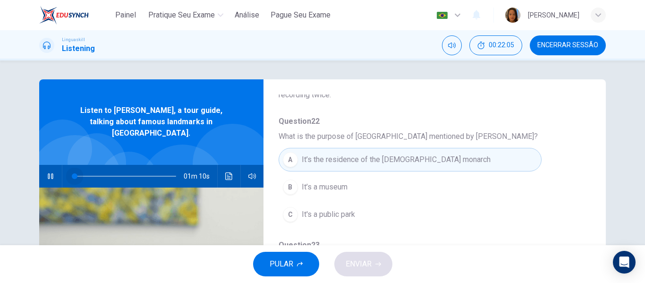
drag, startPoint x: 86, startPoint y: 167, endPoint x: 72, endPoint y: 167, distance: 13.7
click at [72, 173] on span at bounding box center [75, 176] width 6 height 6
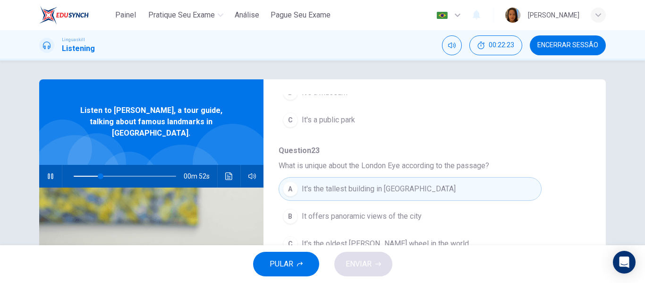
scroll to position [218, 0]
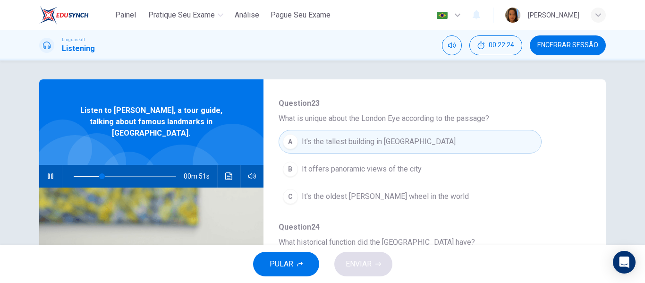
click at [472, 196] on button "C It's the oldest [PERSON_NAME] wheel in the world" at bounding box center [409, 196] width 263 height 24
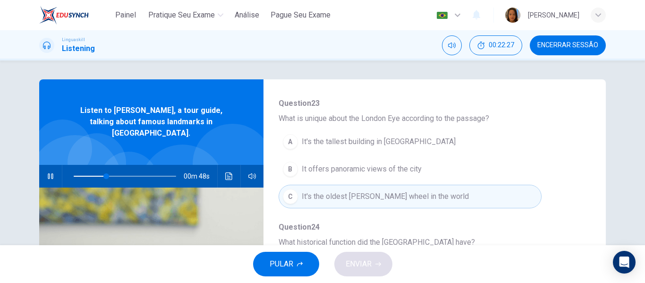
click at [359, 137] on span "It's the tallest building in [GEOGRAPHIC_DATA]" at bounding box center [379, 141] width 154 height 11
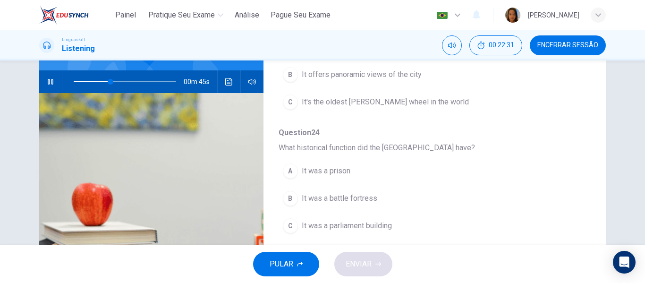
scroll to position [142, 0]
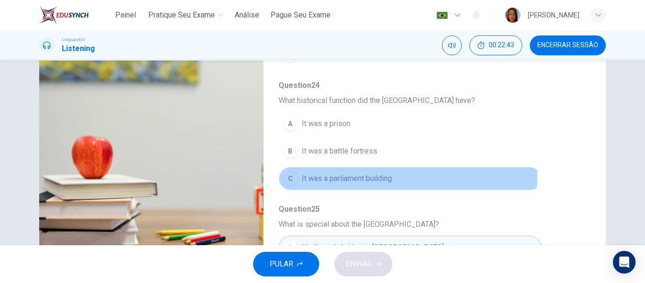
drag, startPoint x: 343, startPoint y: 175, endPoint x: 428, endPoint y: 177, distance: 85.0
click at [344, 175] on span "It was a parliament building" at bounding box center [347, 178] width 90 height 11
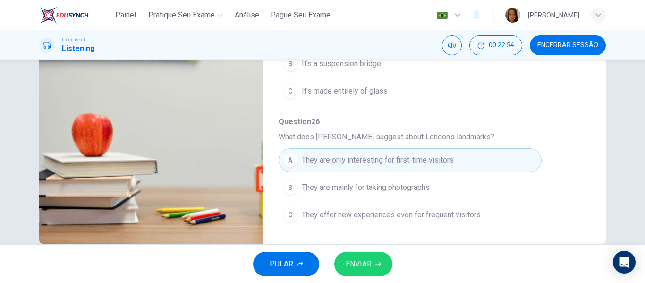
scroll to position [181, 0]
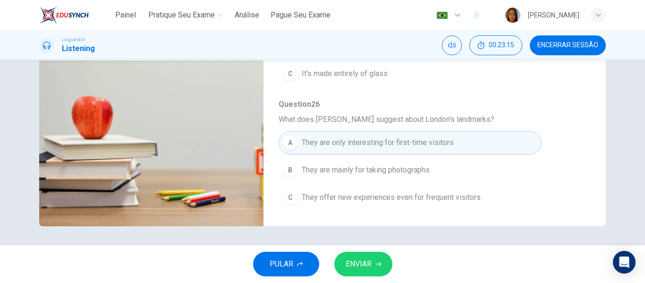
type input "0"
click at [347, 261] on span "ENVIAR" at bounding box center [358, 263] width 26 height 13
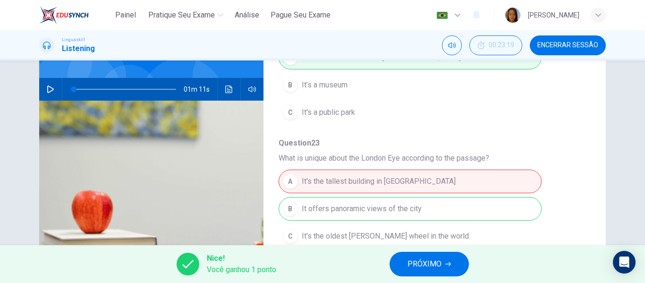
scroll to position [124, 0]
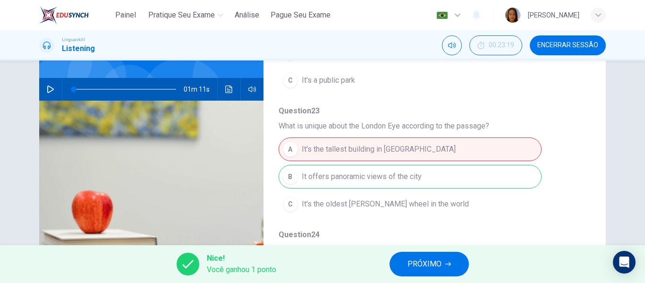
click at [428, 267] on span "PRÓXIMO" at bounding box center [424, 263] width 34 height 13
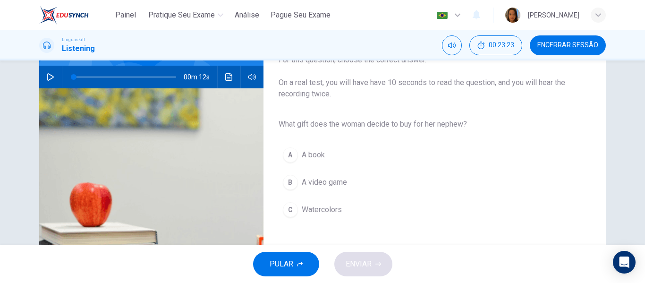
scroll to position [87, 0]
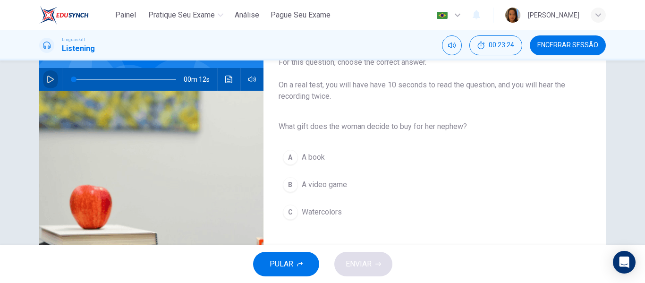
click at [48, 83] on button "button" at bounding box center [50, 79] width 15 height 23
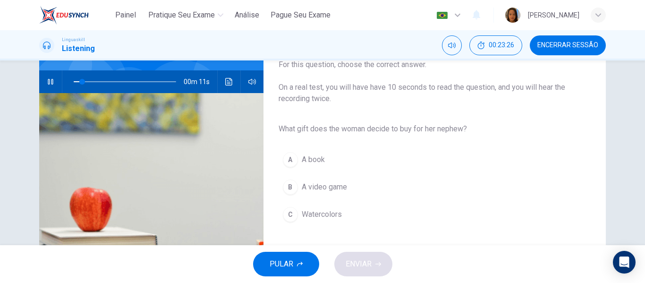
scroll to position [94, 0]
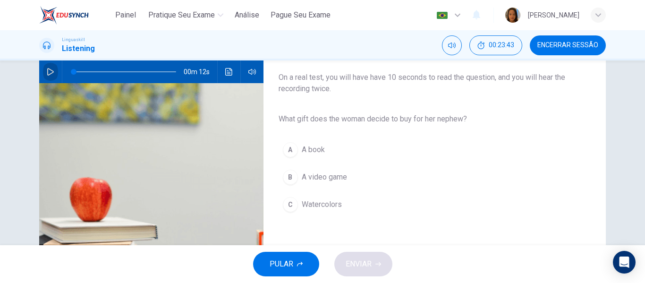
click at [47, 72] on icon "button" at bounding box center [51, 72] width 8 height 8
type input "0"
click at [318, 199] on span "Watercolors" at bounding box center [322, 204] width 40 height 11
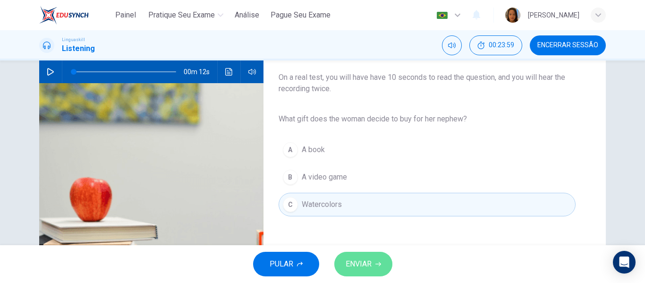
click at [366, 266] on span "ENVIAR" at bounding box center [358, 263] width 26 height 13
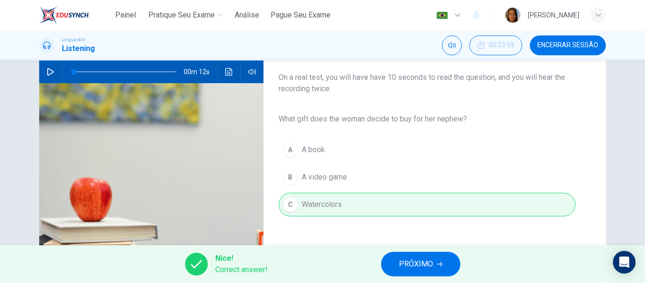
click at [425, 266] on span "PRÓXIMO" at bounding box center [416, 263] width 34 height 13
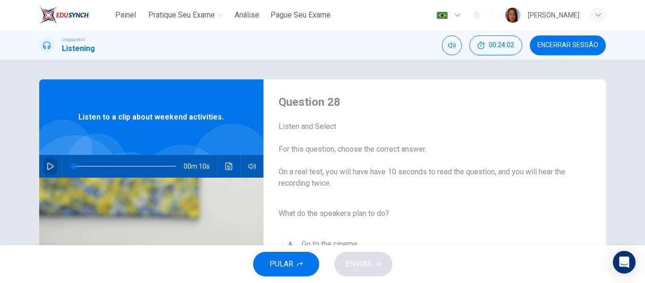
click at [48, 166] on icon "button" at bounding box center [51, 166] width 8 height 8
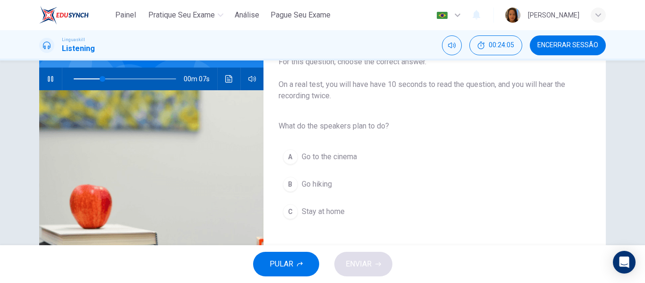
scroll to position [87, 0]
type input "0"
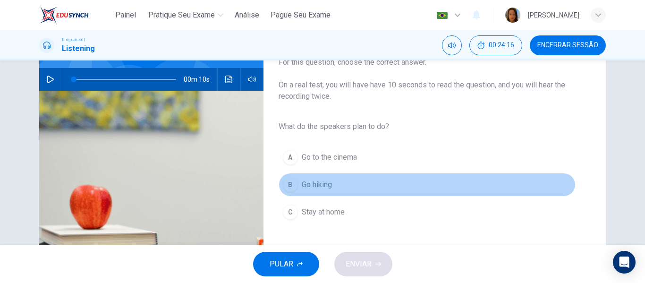
click at [325, 189] on span "Go hiking" at bounding box center [317, 184] width 30 height 11
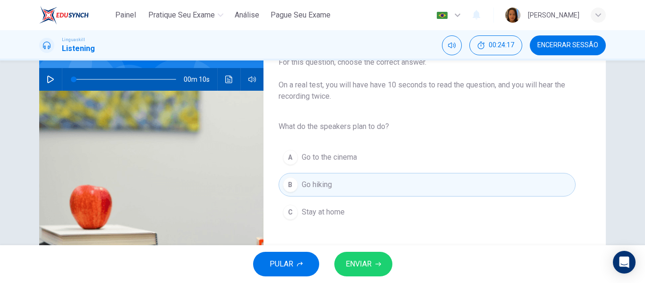
click at [357, 260] on span "ENVIAR" at bounding box center [358, 263] width 26 height 13
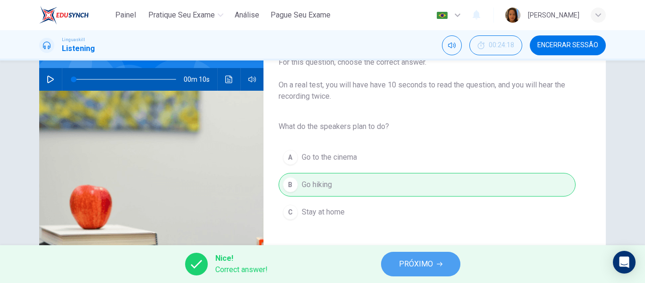
click at [424, 265] on span "PRÓXIMO" at bounding box center [416, 263] width 34 height 13
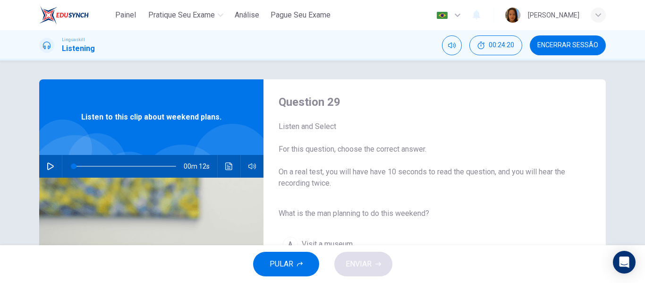
click at [47, 166] on icon "button" at bounding box center [51, 166] width 8 height 8
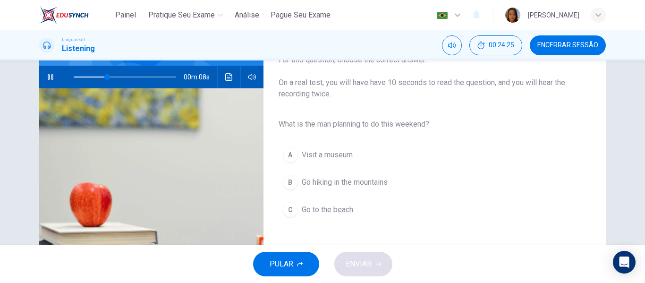
scroll to position [87, 0]
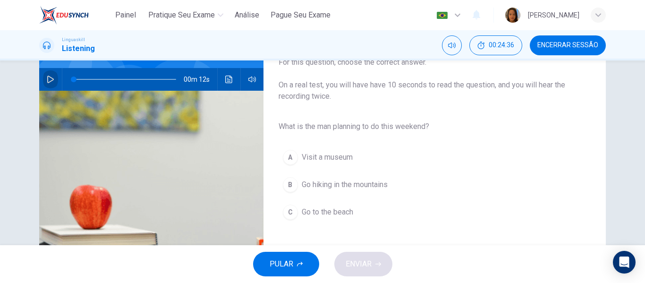
click at [50, 78] on icon "button" at bounding box center [50, 79] width 7 height 8
type input "0"
click at [331, 186] on span "Go hiking in the mountains" at bounding box center [345, 184] width 86 height 11
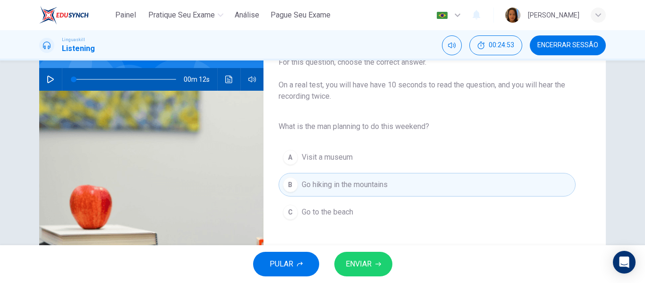
click at [365, 264] on span "ENVIAR" at bounding box center [358, 263] width 26 height 13
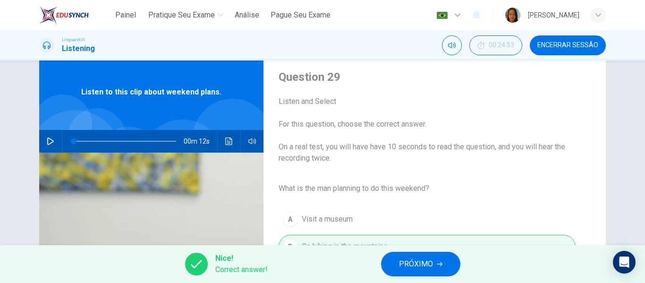
scroll to position [47, 0]
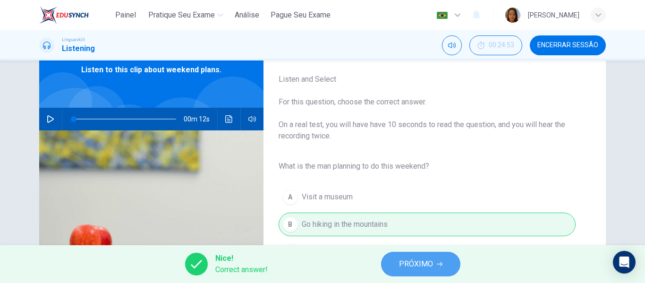
click at [424, 264] on span "PRÓXIMO" at bounding box center [416, 263] width 34 height 13
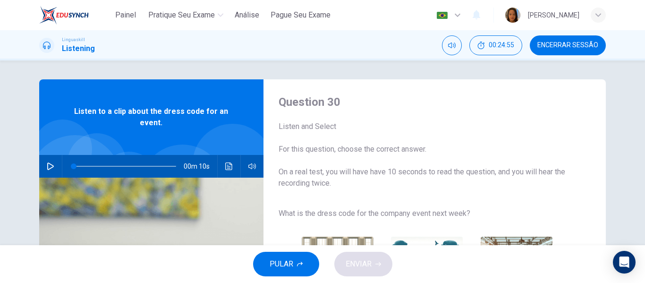
click at [47, 166] on icon "button" at bounding box center [50, 166] width 7 height 8
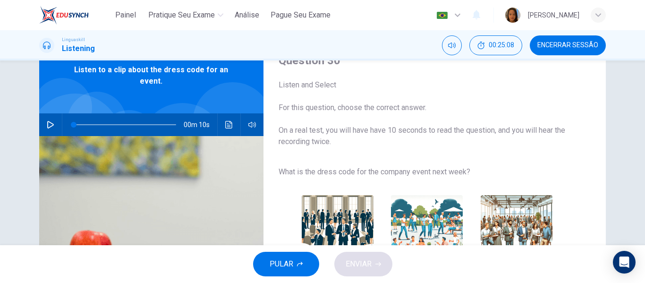
scroll to position [40, 0]
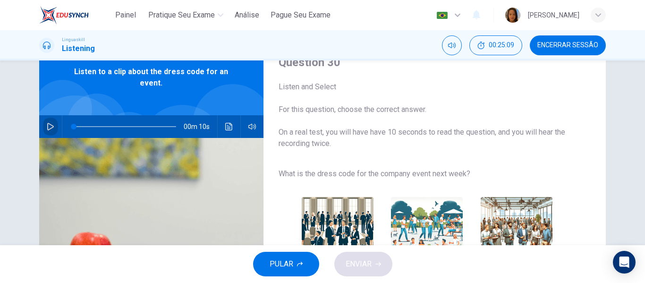
drag, startPoint x: 46, startPoint y: 125, endPoint x: 44, endPoint y: 133, distance: 8.2
click at [47, 126] on icon "button" at bounding box center [51, 127] width 8 height 8
click at [49, 122] on button "button" at bounding box center [50, 126] width 15 height 23
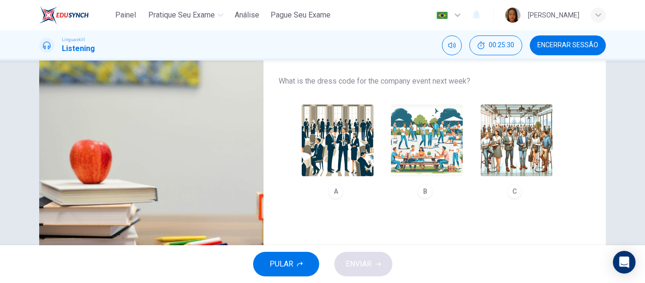
scroll to position [134, 0]
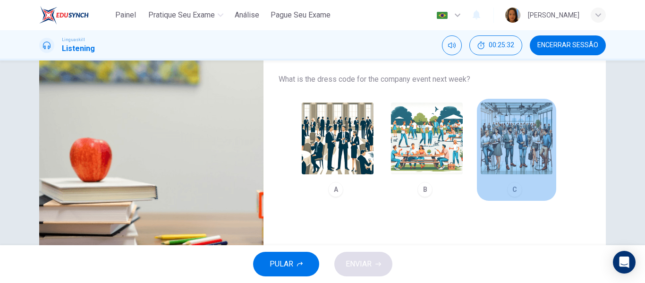
click at [517, 149] on img "button" at bounding box center [516, 138] width 72 height 72
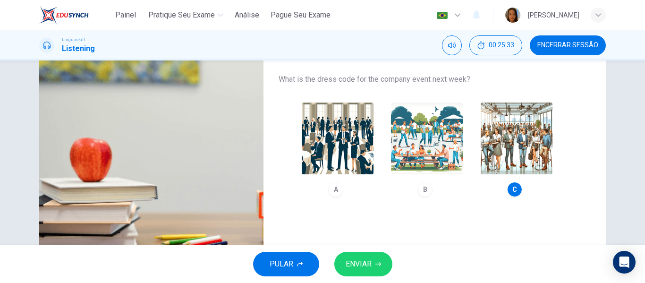
type input "0"
click at [364, 268] on span "ENVIAR" at bounding box center [358, 263] width 26 height 13
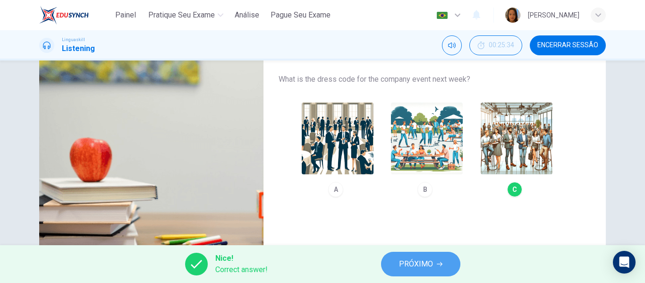
click at [413, 268] on span "PRÓXIMO" at bounding box center [416, 263] width 34 height 13
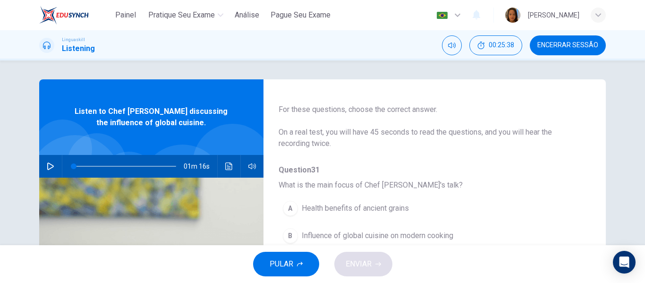
scroll to position [0, 0]
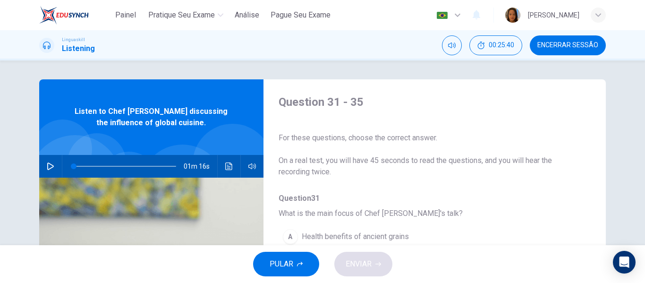
click at [576, 40] on button "Encerrar Sessão" at bounding box center [567, 45] width 76 height 20
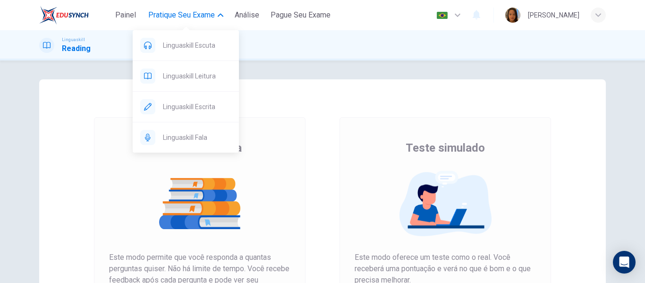
click at [215, 15] on span "Pratique seu exame" at bounding box center [181, 14] width 67 height 11
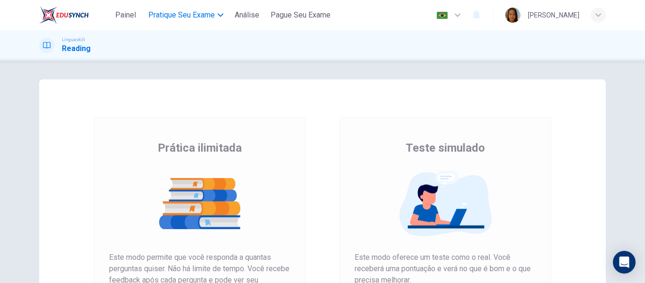
click at [213, 17] on span "Pratique seu exame" at bounding box center [181, 14] width 67 height 11
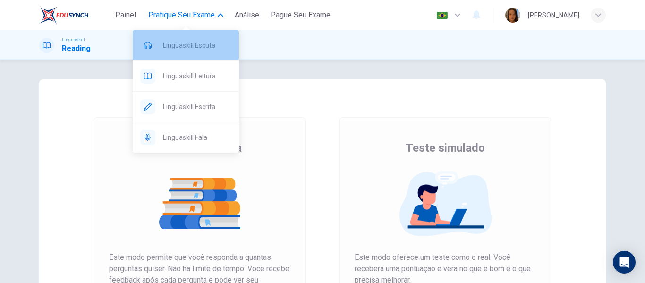
click at [210, 48] on span "Linguaskill Escuta" at bounding box center [197, 45] width 68 height 11
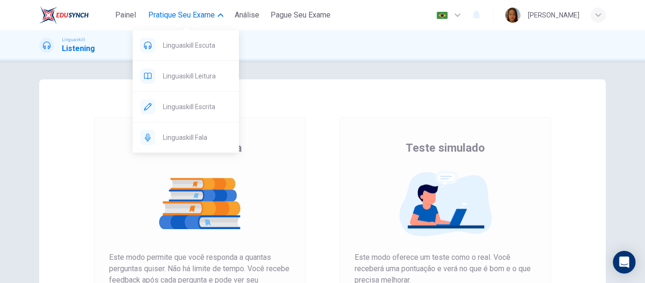
click at [220, 18] on icon "button" at bounding box center [221, 15] width 6 height 6
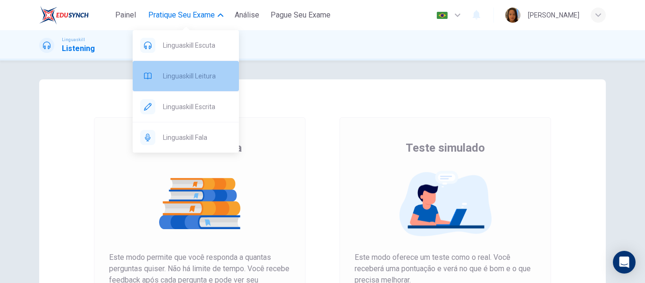
click at [209, 76] on span "Linguaskill Leitura" at bounding box center [197, 75] width 68 height 11
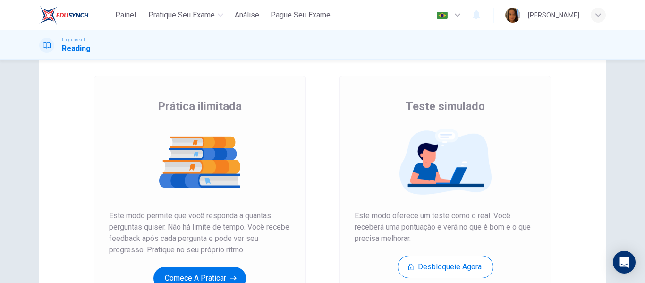
scroll to position [142, 0]
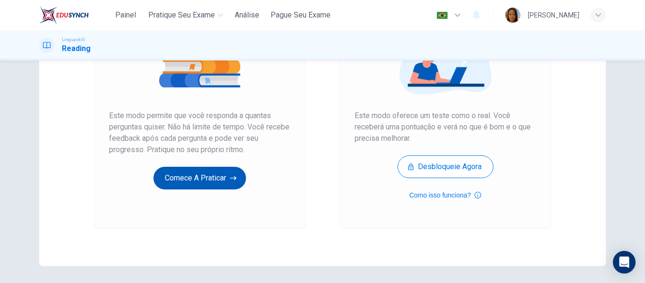
click at [196, 181] on button "Comece a praticar" at bounding box center [199, 178] width 92 height 23
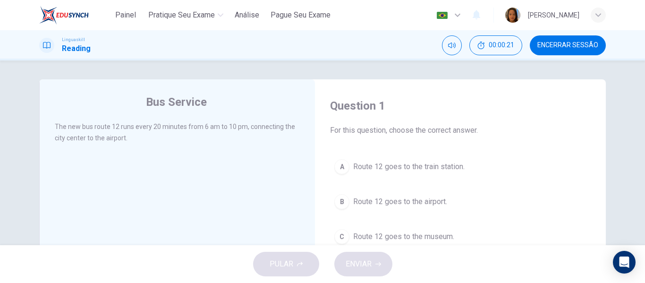
click at [419, 202] on span "Route 12 goes to the airport." at bounding box center [400, 201] width 94 height 11
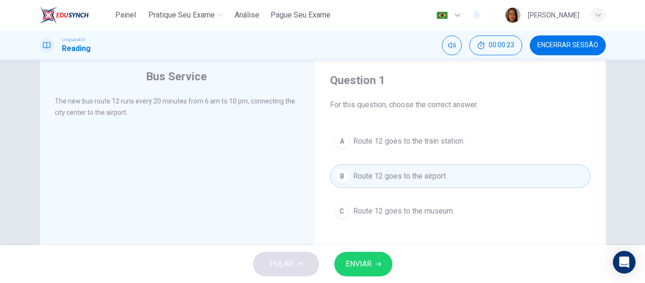
scroll to position [47, 0]
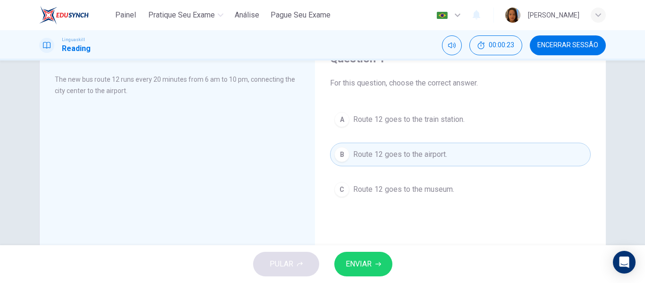
click at [364, 264] on span "ENVIAR" at bounding box center [358, 263] width 26 height 13
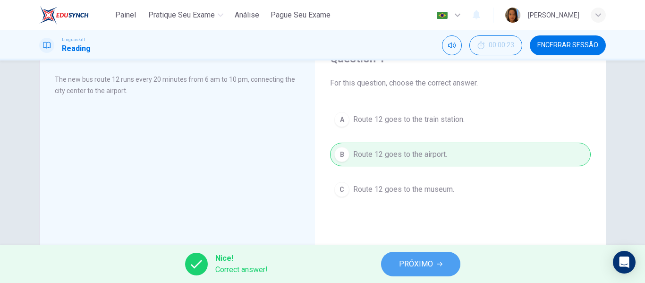
click at [426, 264] on span "PRÓXIMO" at bounding box center [416, 263] width 34 height 13
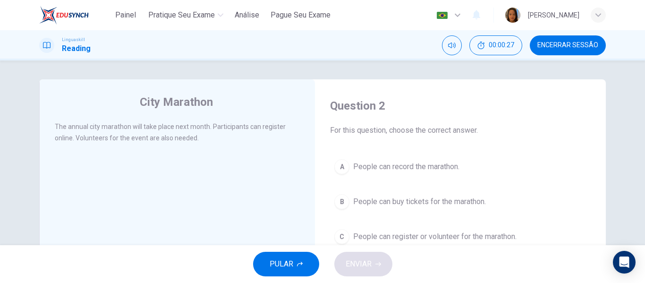
click at [189, 165] on div "City Marathon The annual city marathon will take place next month. Participants…" at bounding box center [177, 243] width 276 height 328
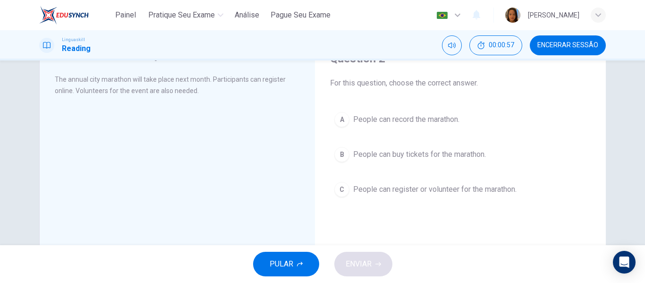
click at [424, 190] on span "People can register or volunteer for the marathon." at bounding box center [434, 189] width 163 height 11
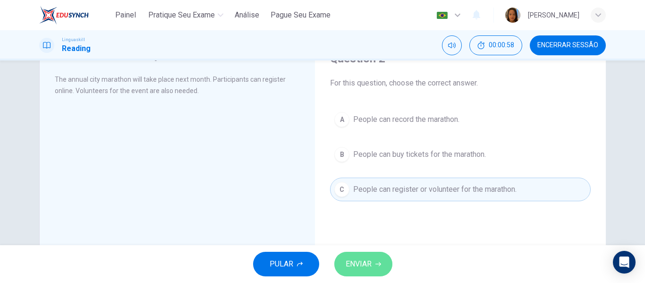
click at [359, 268] on span "ENVIAR" at bounding box center [358, 263] width 26 height 13
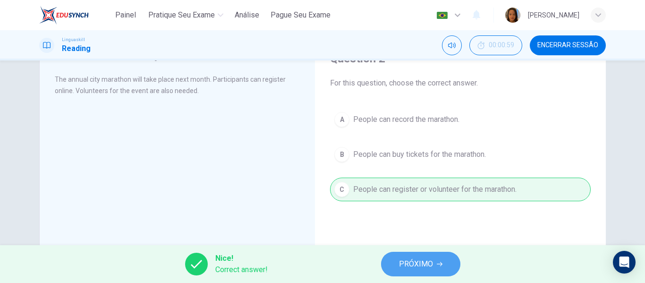
click at [413, 265] on span "PRÓXIMO" at bounding box center [416, 263] width 34 height 13
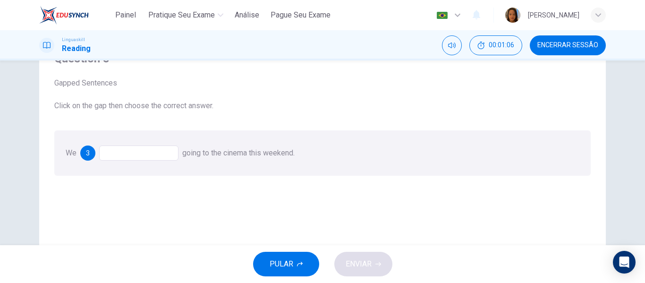
click at [107, 153] on div at bounding box center [138, 152] width 79 height 15
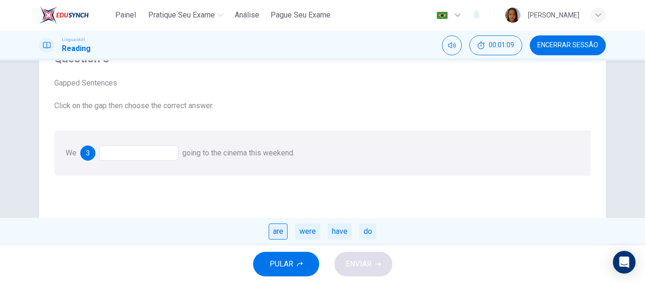
click at [277, 232] on div "are" at bounding box center [277, 231] width 19 height 16
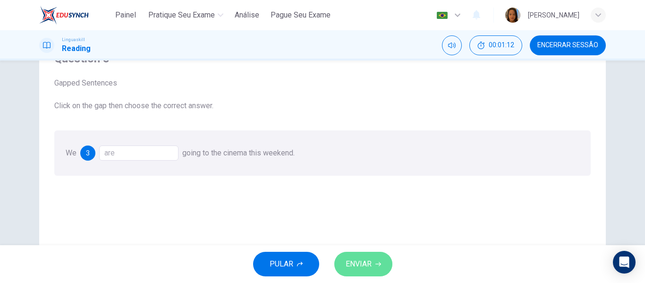
click at [362, 268] on span "ENVIAR" at bounding box center [358, 263] width 26 height 13
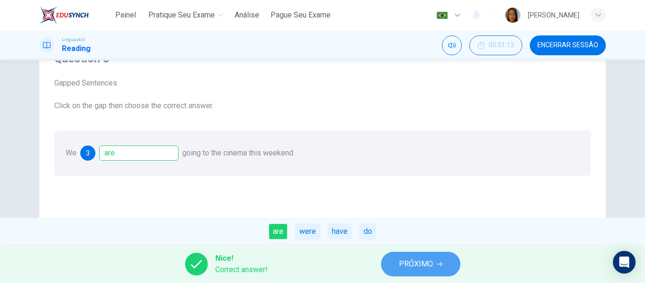
click at [408, 262] on span "PRÓXIMO" at bounding box center [416, 263] width 34 height 13
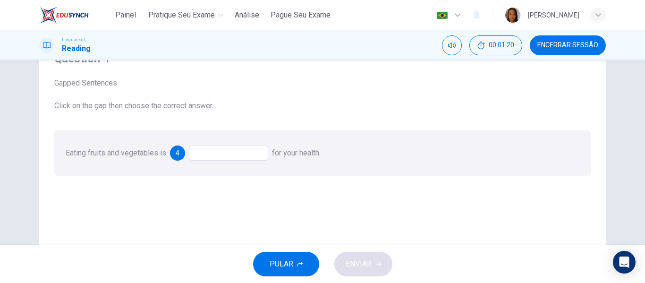
click at [223, 154] on div at bounding box center [228, 152] width 79 height 15
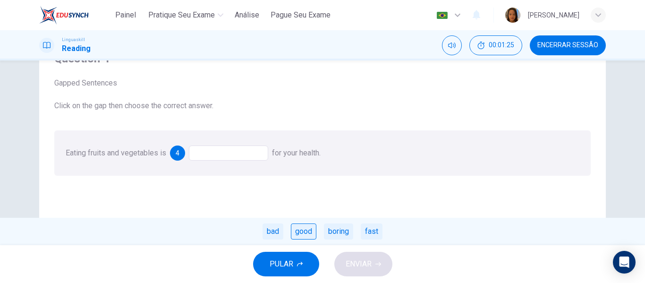
click at [302, 231] on div "good" at bounding box center [303, 231] width 25 height 16
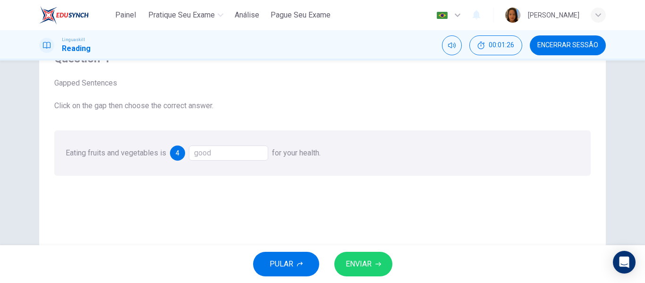
click at [365, 266] on span "ENVIAR" at bounding box center [358, 263] width 26 height 13
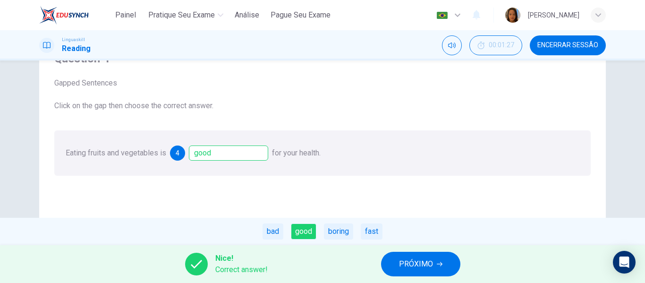
click at [427, 267] on span "PRÓXIMO" at bounding box center [416, 263] width 34 height 13
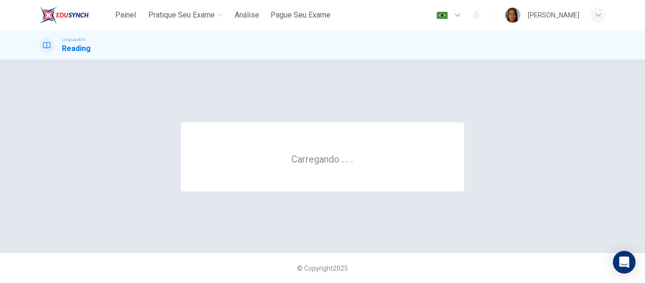
scroll to position [0, 0]
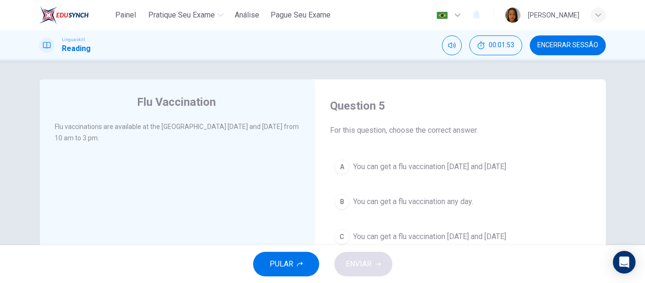
click at [450, 164] on span "You can get a flu vaccination on Monday and Thursday" at bounding box center [429, 166] width 153 height 11
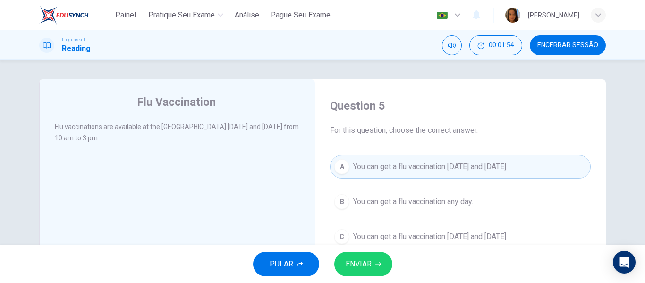
click at [370, 262] on span "ENVIAR" at bounding box center [358, 263] width 26 height 13
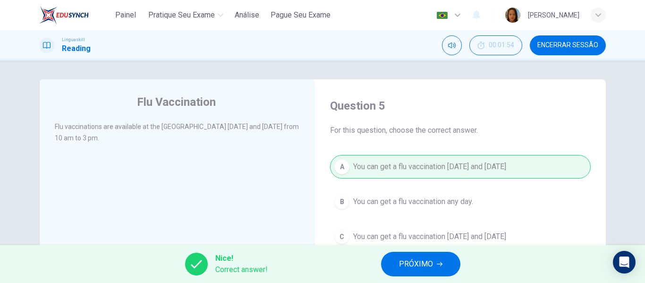
click at [427, 267] on span "PRÓXIMO" at bounding box center [416, 263] width 34 height 13
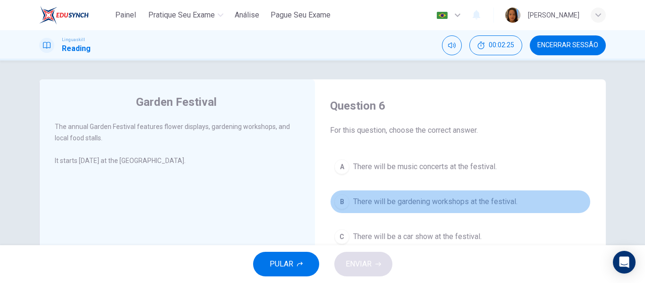
click at [494, 202] on span "There will be gardening workshops at the festival." at bounding box center [435, 201] width 164 height 11
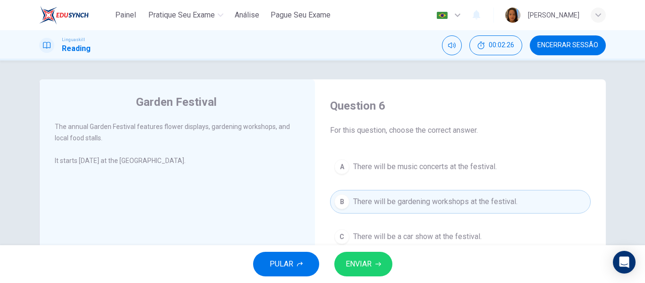
click at [371, 266] on span "ENVIAR" at bounding box center [358, 263] width 26 height 13
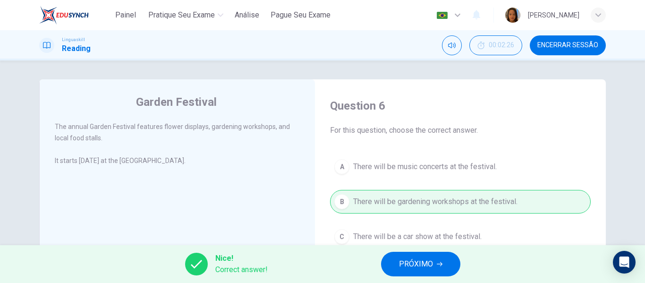
click at [424, 262] on span "PRÓXIMO" at bounding box center [416, 263] width 34 height 13
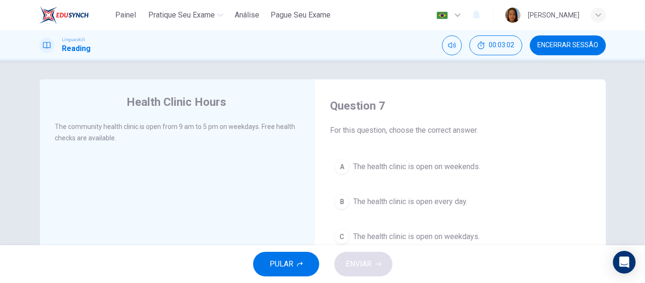
click at [439, 236] on span "The health clinic is open on weekdays." at bounding box center [416, 236] width 126 height 11
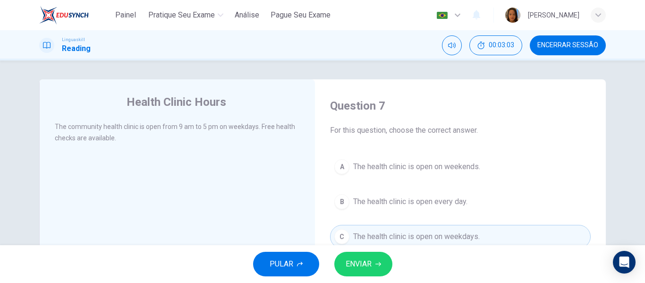
click at [354, 272] on button "ENVIAR" at bounding box center [363, 263] width 58 height 25
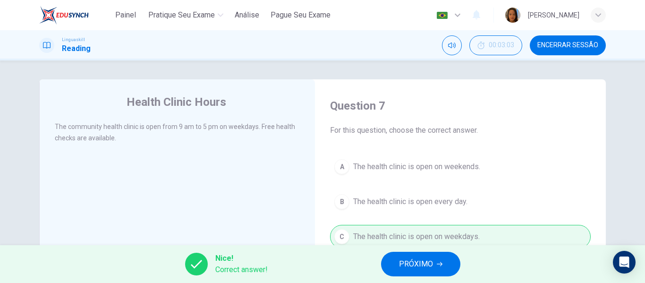
click at [425, 263] on span "PRÓXIMO" at bounding box center [416, 263] width 34 height 13
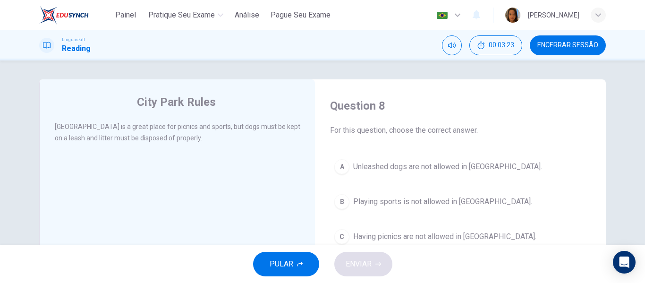
click at [444, 159] on button "A Unleashed dogs are not allowed in City Park." at bounding box center [460, 167] width 260 height 24
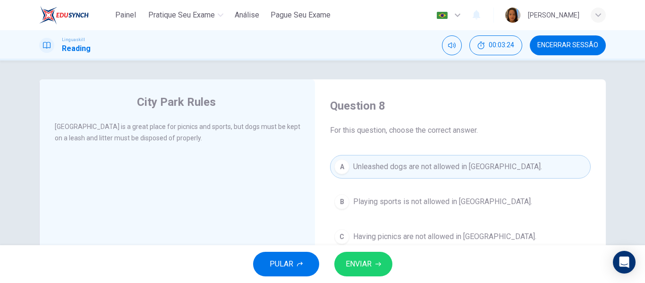
click at [366, 262] on span "ENVIAR" at bounding box center [358, 263] width 26 height 13
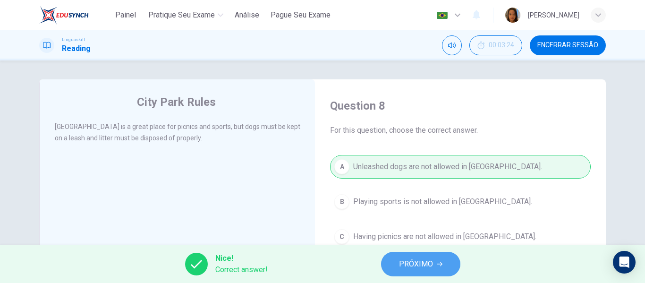
click at [425, 266] on span "PRÓXIMO" at bounding box center [416, 263] width 34 height 13
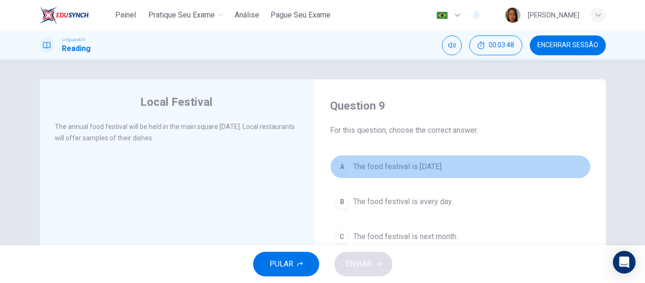
click at [432, 163] on span "The food festival is next Saturday." at bounding box center [398, 166] width 90 height 11
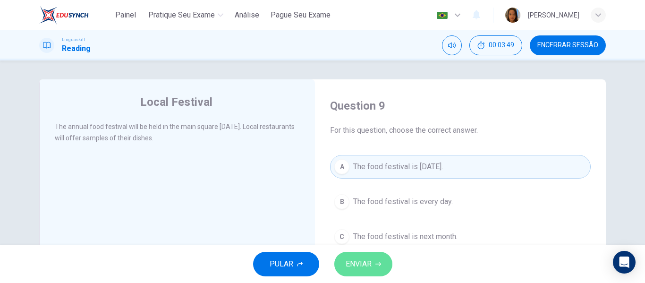
click at [370, 262] on span "ENVIAR" at bounding box center [358, 263] width 26 height 13
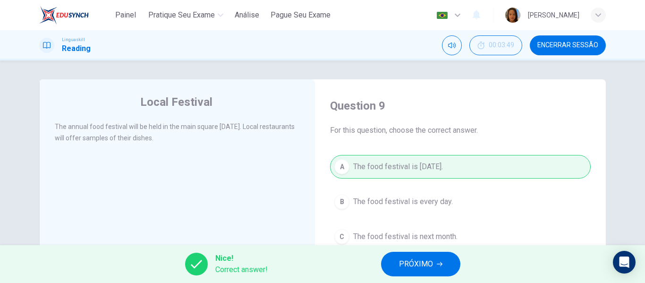
click at [422, 265] on span "PRÓXIMO" at bounding box center [416, 263] width 34 height 13
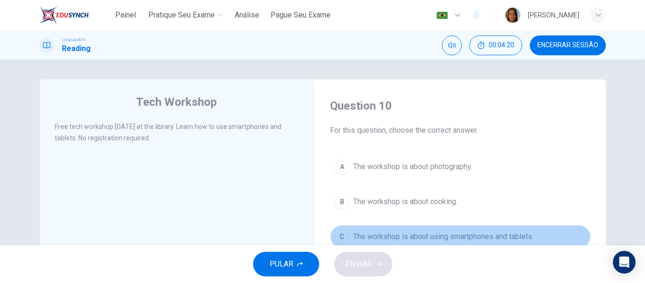
click at [445, 239] on span "The workshop is about using smartphones and tablets." at bounding box center [443, 236] width 180 height 11
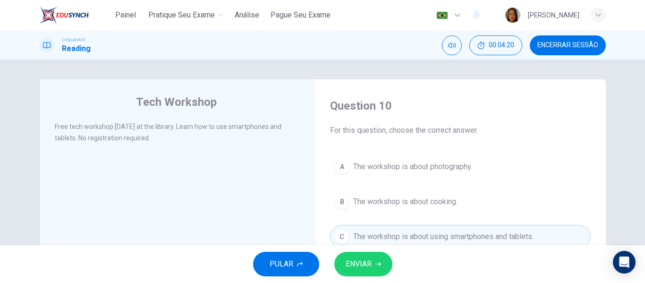
scroll to position [47, 0]
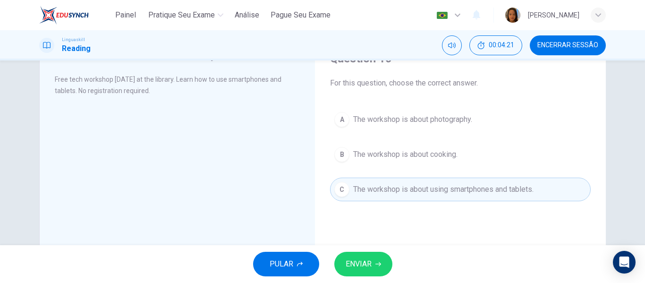
click at [369, 261] on span "ENVIAR" at bounding box center [358, 263] width 26 height 13
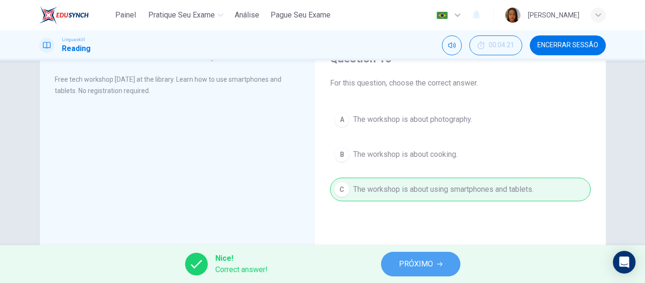
click at [424, 261] on span "PRÓXIMO" at bounding box center [416, 263] width 34 height 13
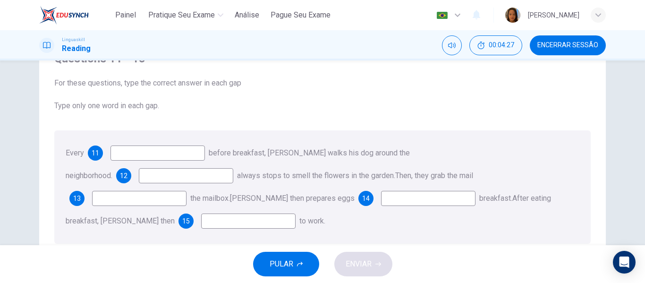
click at [152, 155] on input at bounding box center [157, 152] width 94 height 15
click at [165, 155] on input at bounding box center [157, 152] width 94 height 15
click at [147, 154] on input at bounding box center [157, 152] width 94 height 15
type input "day"
click at [280, 123] on div "Questions 11 - 15 For these questions, type the correct answer in each gap Type…" at bounding box center [322, 147] width 551 height 211
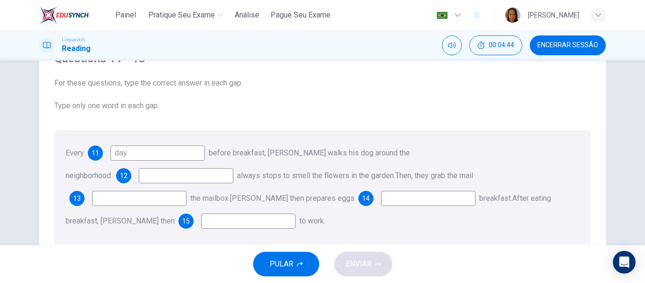
click at [233, 168] on input at bounding box center [186, 175] width 94 height 15
type input "He"
click at [476, 223] on div "Questions 11 - 15 For these questions, type the correct answer in each gap Type…" at bounding box center [322, 147] width 551 height 211
click at [186, 191] on input at bounding box center [139, 198] width 94 height 15
type input "send"
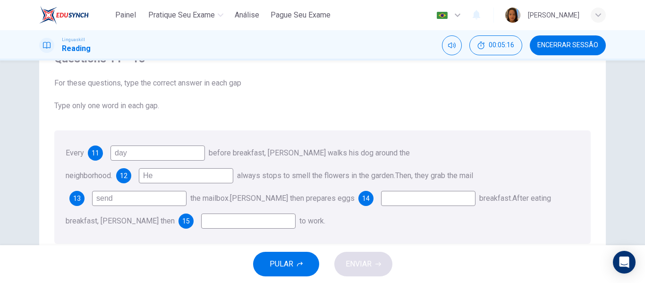
click at [381, 201] on input at bounding box center [428, 198] width 94 height 15
type input "in"
click at [295, 213] on input at bounding box center [248, 220] width 94 height 15
type input "go"
click at [438, 223] on div "Questions 11 - 15 For these questions, type the correct answer in each gap Type…" at bounding box center [322, 147] width 551 height 211
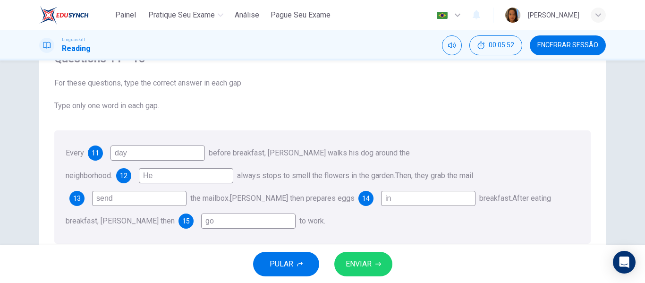
click at [357, 267] on span "ENVIAR" at bounding box center [358, 263] width 26 height 13
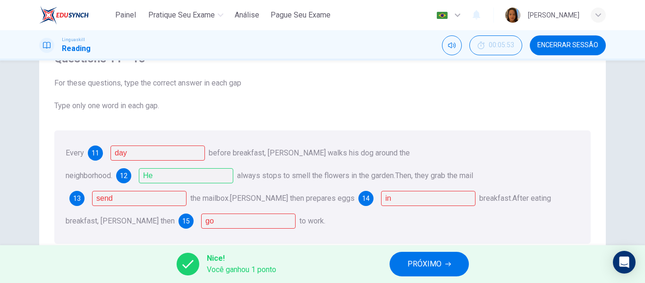
click at [432, 266] on span "PRÓXIMO" at bounding box center [424, 263] width 34 height 13
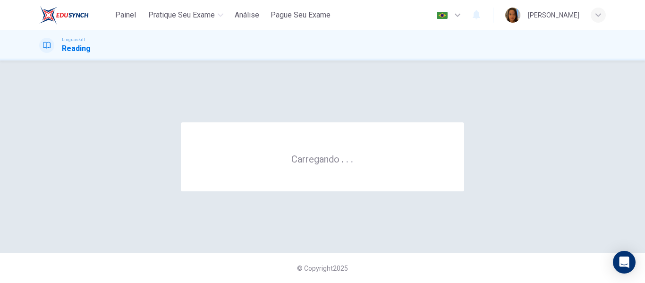
scroll to position [0, 0]
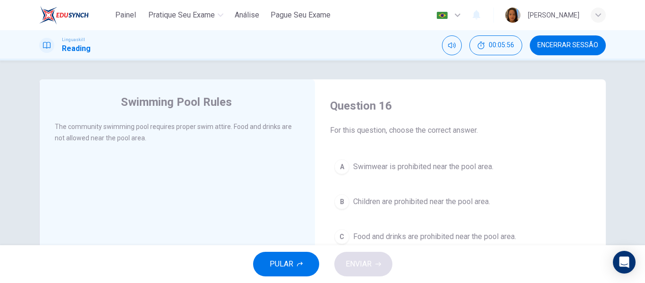
click at [559, 50] on button "Encerrar Sessão" at bounding box center [567, 45] width 76 height 20
